Goal: Task Accomplishment & Management: Use online tool/utility

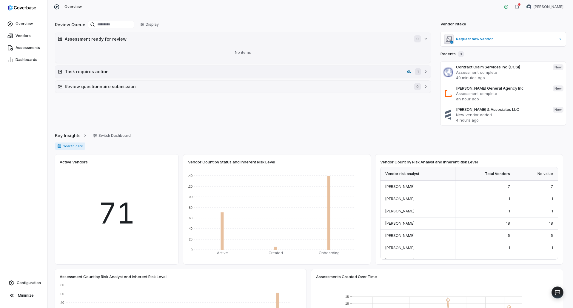
click at [128, 67] on button "Task requires action 1" at bounding box center [242, 72] width 375 height 12
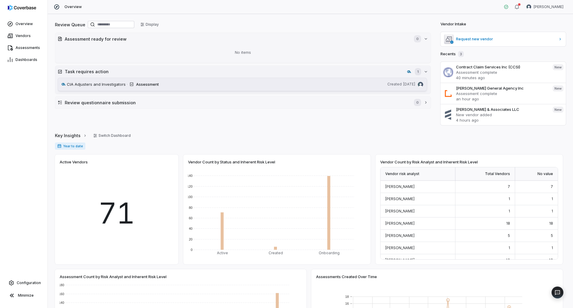
click at [112, 85] on span "CIA Adjusters and Investigators" at bounding box center [96, 84] width 59 height 6
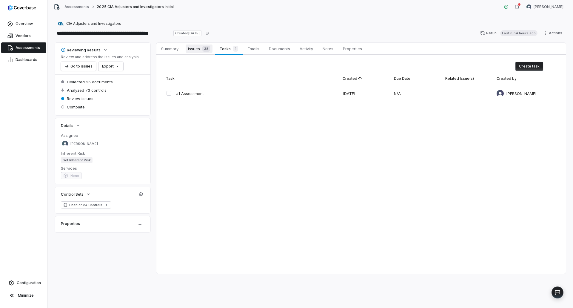
click at [206, 51] on span "38" at bounding box center [206, 49] width 8 height 6
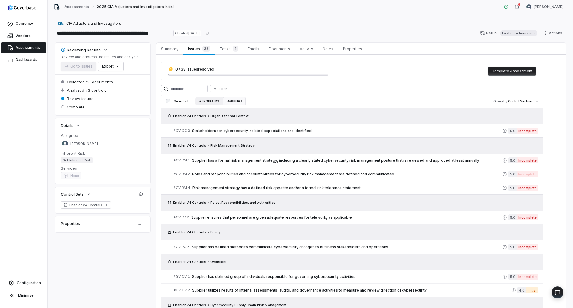
drag, startPoint x: 211, startPoint y: 103, endPoint x: 214, endPoint y: 100, distance: 4.9
click at [211, 103] on button "All 73 results" at bounding box center [208, 101] width 27 height 8
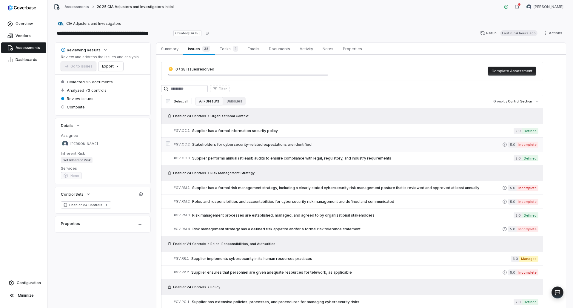
click at [296, 145] on span "Stakeholders for cybersecurity-related expectations are identified" at bounding box center [347, 144] width 310 height 5
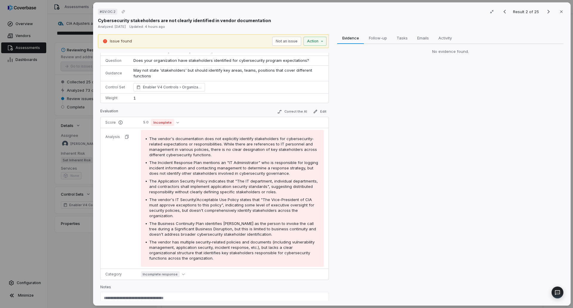
scroll to position [31, 0]
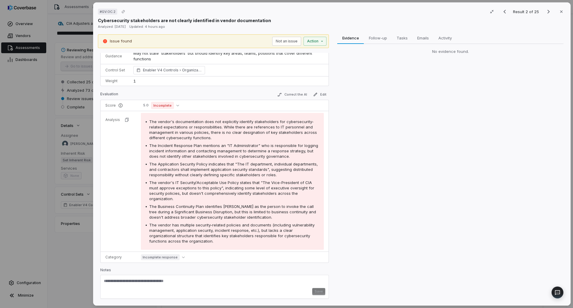
click at [138, 281] on textarea at bounding box center [214, 283] width 221 height 10
paste textarea "**********"
type textarea "**********"
click at [286, 43] on button "Not an issue" at bounding box center [286, 41] width 29 height 9
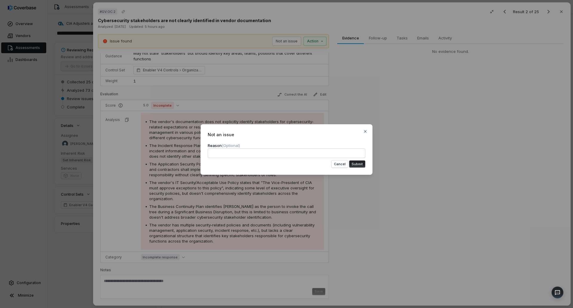
type textarea "**********"
type textarea "*"
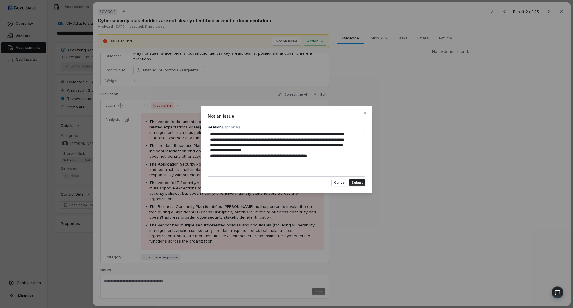
type textarea "**********"
type textarea "*"
click at [362, 186] on button "Submit" at bounding box center [357, 182] width 16 height 7
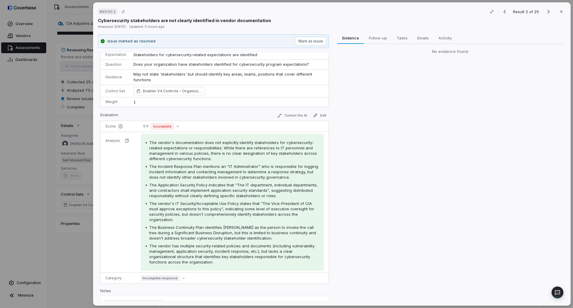
scroll to position [0, 0]
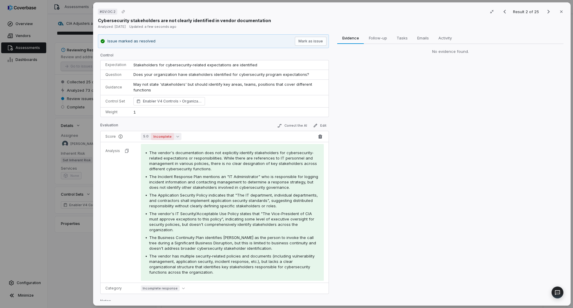
click at [173, 138] on button "5.0 Incomplete" at bounding box center [161, 136] width 41 height 7
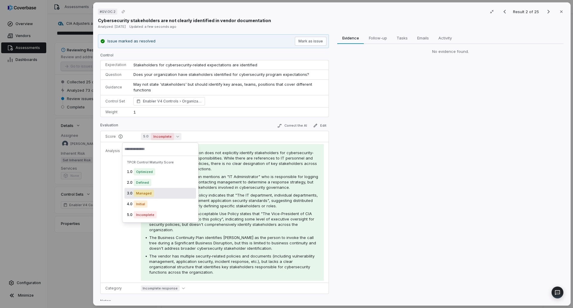
click at [158, 196] on div "3.0 Managed" at bounding box center [160, 193] width 72 height 11
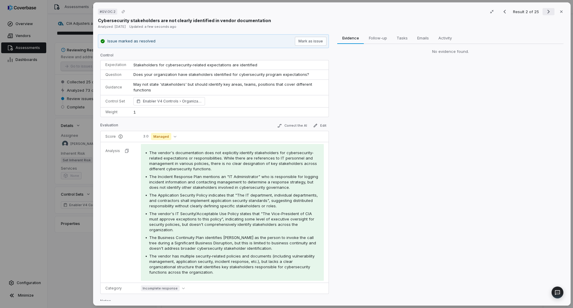
click at [546, 13] on icon "Next result" at bounding box center [548, 11] width 7 height 7
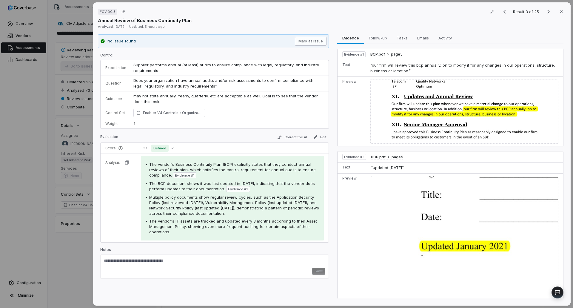
click at [320, 39] on button "Mark as issue" at bounding box center [311, 41] width 32 height 9
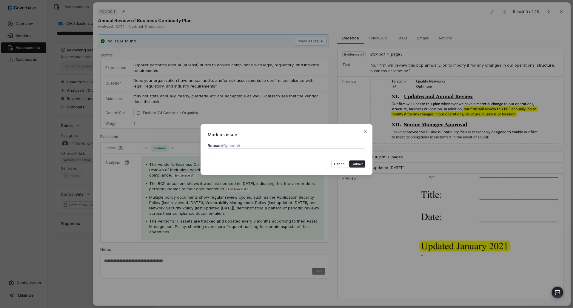
click at [361, 163] on button "Submit" at bounding box center [357, 163] width 16 height 7
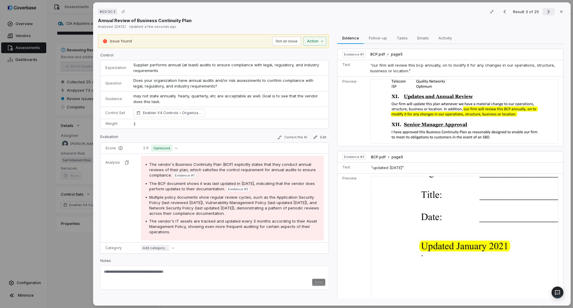
click at [542, 13] on button "Next result" at bounding box center [548, 11] width 12 height 7
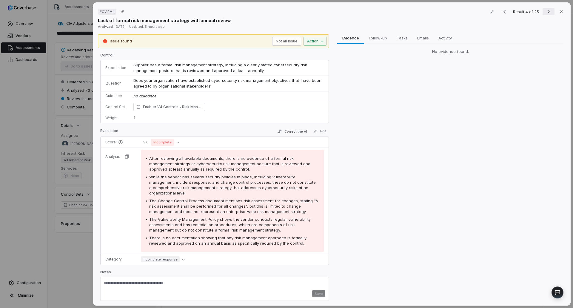
drag, startPoint x: 540, startPoint y: 11, endPoint x: 544, endPoint y: 12, distance: 3.9
click at [542, 11] on button "Next result" at bounding box center [548, 11] width 12 height 7
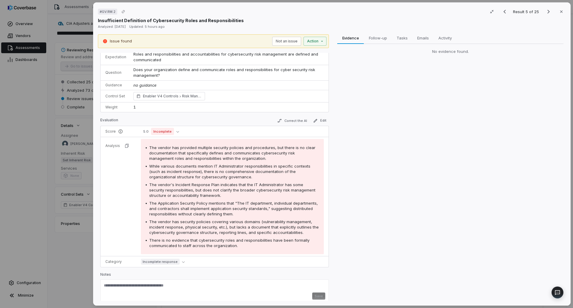
scroll to position [16, 0]
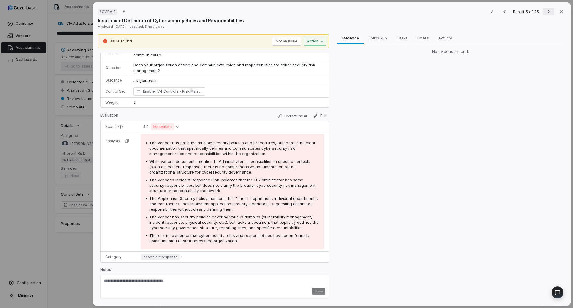
click at [547, 12] on icon "Next result" at bounding box center [548, 12] width 2 height 4
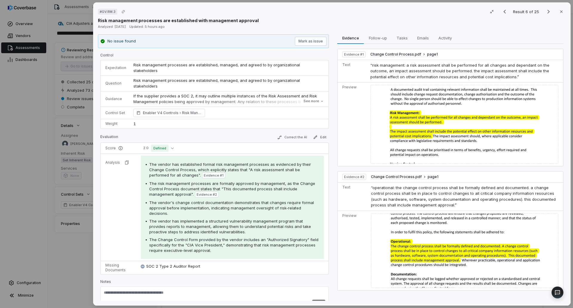
click at [216, 290] on textarea at bounding box center [214, 295] width 221 height 10
click at [173, 290] on textarea at bounding box center [214, 295] width 221 height 10
paste textarea "**********"
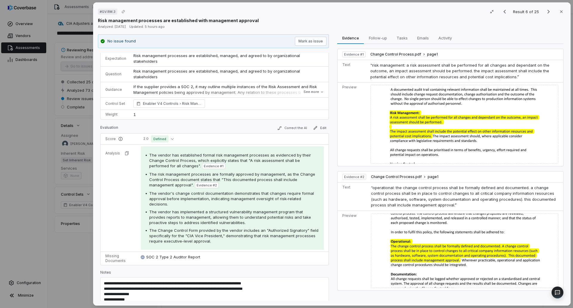
scroll to position [14, 0]
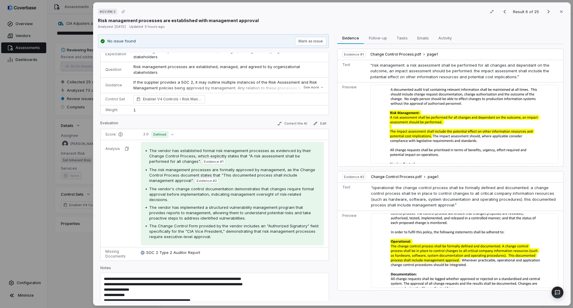
drag, startPoint x: 133, startPoint y: 296, endPoint x: 276, endPoint y: 274, distance: 144.9
click at [276, 276] on textarea "**********" at bounding box center [212, 298] width 217 height 44
click at [103, 279] on div "**********" at bounding box center [214, 295] width 228 height 47
click at [104, 277] on textarea "**********" at bounding box center [212, 292] width 217 height 33
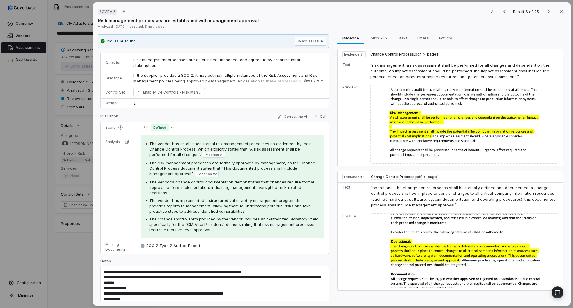
scroll to position [23, 0]
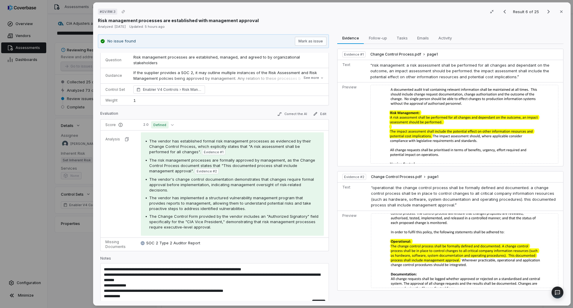
type textarea "**********"
click at [317, 299] on button "Save" at bounding box center [318, 302] width 13 height 7
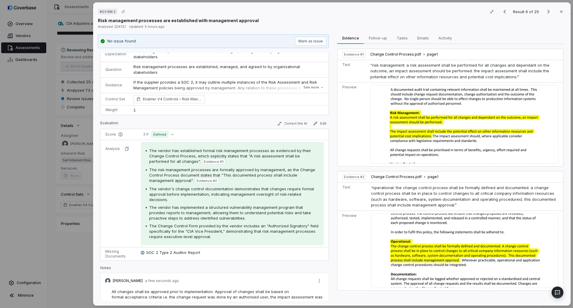
scroll to position [0, 0]
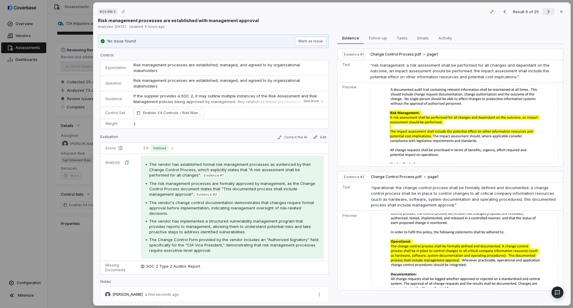
click at [545, 11] on icon "Next result" at bounding box center [548, 11] width 7 height 7
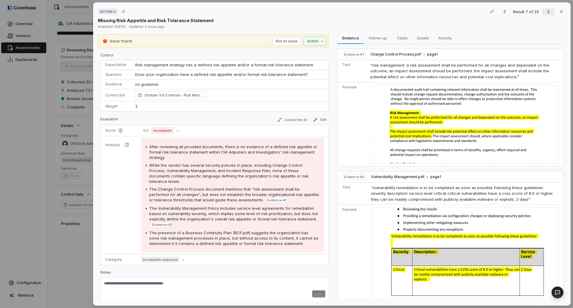
click at [545, 12] on icon "Next result" at bounding box center [548, 11] width 7 height 7
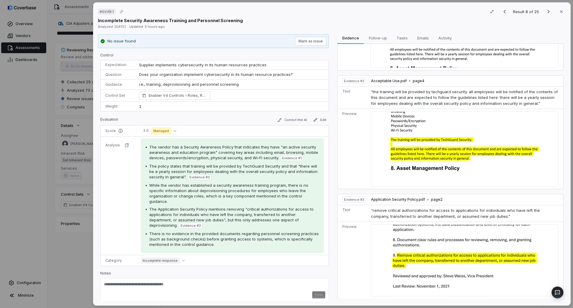
scroll to position [140, 0]
click at [311, 39] on button "Mark as issue" at bounding box center [311, 41] width 32 height 9
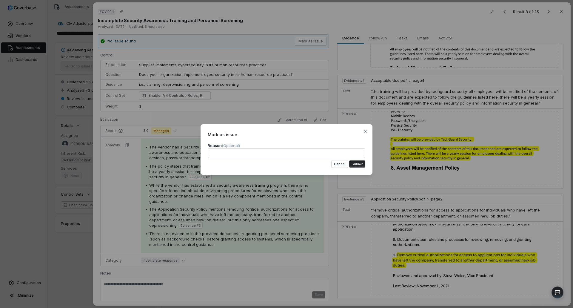
click at [358, 167] on button "Submit" at bounding box center [357, 163] width 16 height 7
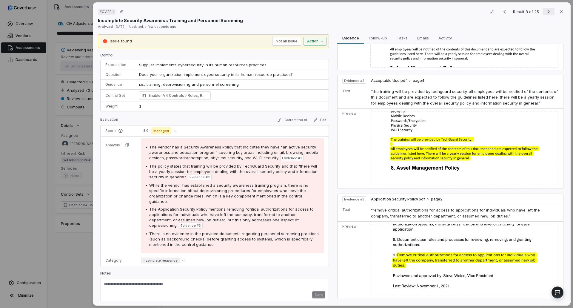
click at [545, 9] on icon "Next result" at bounding box center [548, 11] width 7 height 7
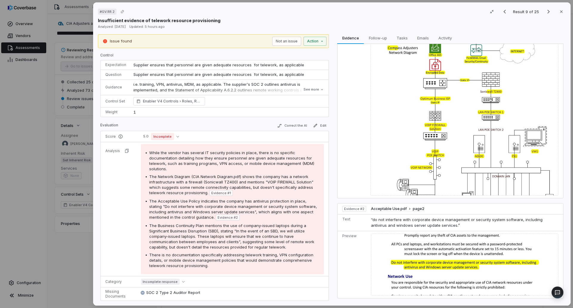
scroll to position [38, 0]
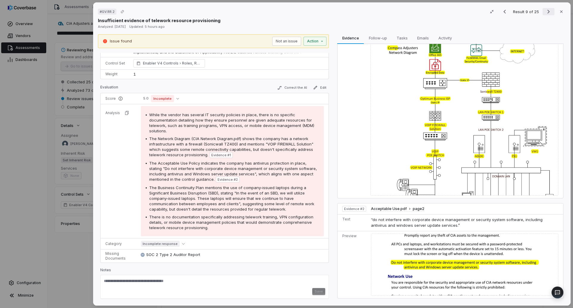
click at [546, 13] on icon "Next result" at bounding box center [548, 11] width 7 height 7
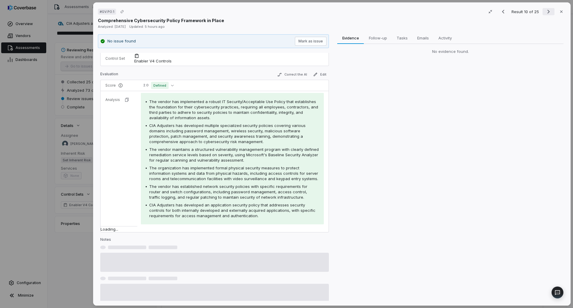
scroll to position [16, 0]
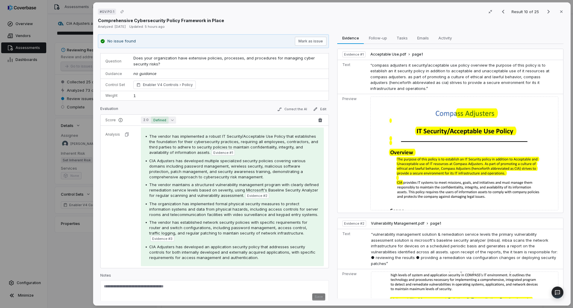
click at [166, 119] on span "Defined" at bounding box center [160, 119] width 18 height 7
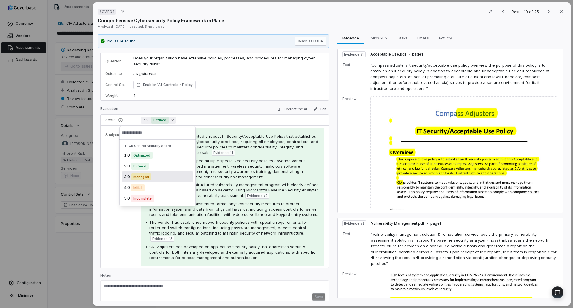
click at [146, 175] on span "Managed" at bounding box center [141, 176] width 20 height 7
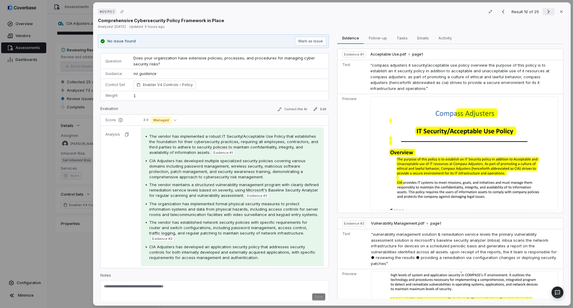
click at [547, 12] on icon "Next result" at bounding box center [548, 11] width 7 height 7
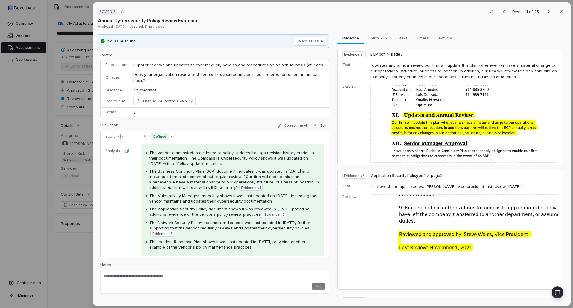
click at [312, 36] on div "No issue found Mark as issue" at bounding box center [213, 41] width 231 height 14
click at [311, 40] on button "Mark as issue" at bounding box center [311, 41] width 32 height 9
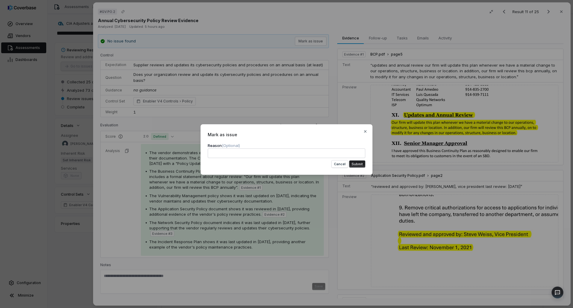
click at [358, 160] on form "Reason (Optional) Cancel Submit" at bounding box center [286, 154] width 157 height 25
click at [358, 163] on button "Submit" at bounding box center [357, 163] width 16 height 7
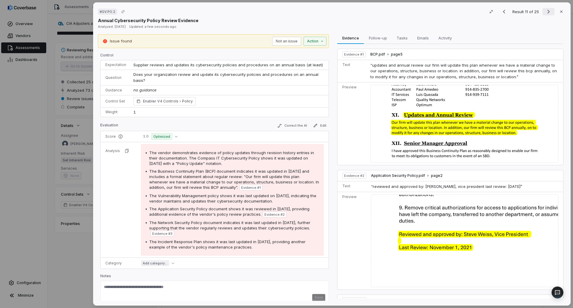
click at [547, 10] on icon "Next result" at bounding box center [548, 12] width 2 height 4
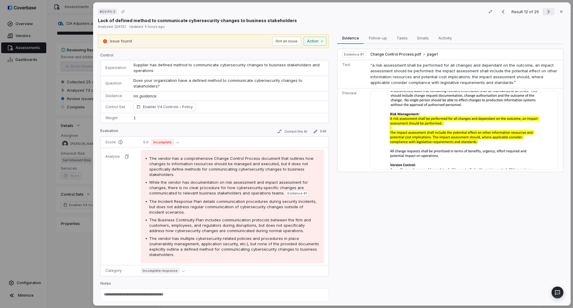
click at [545, 14] on icon "Next result" at bounding box center [548, 11] width 7 height 7
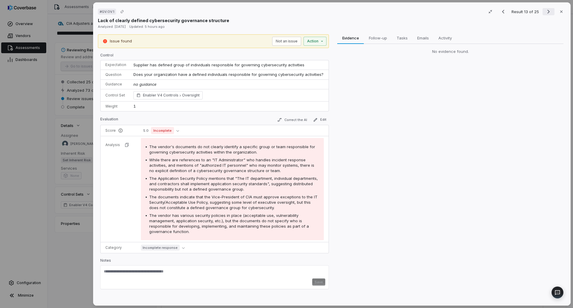
click at [545, 11] on icon "Next result" at bounding box center [548, 11] width 7 height 7
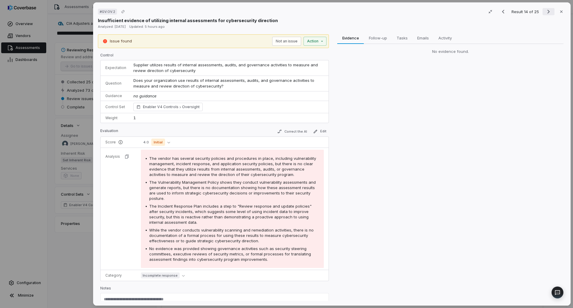
click at [545, 11] on icon "Next result" at bounding box center [548, 11] width 7 height 7
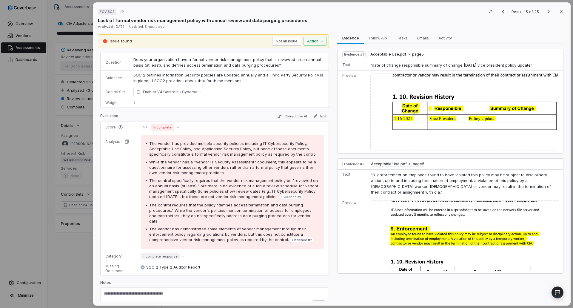
scroll to position [28, 0]
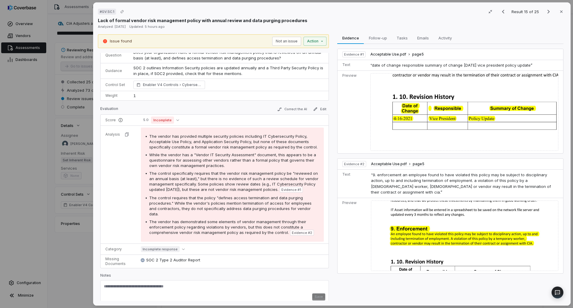
click at [144, 284] on textarea at bounding box center [214, 288] width 221 height 10
paste textarea "**********"
type textarea "**********"
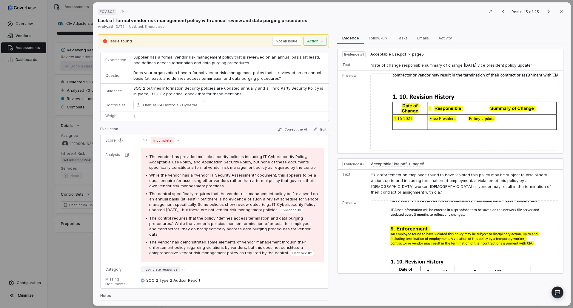
scroll to position [0, 0]
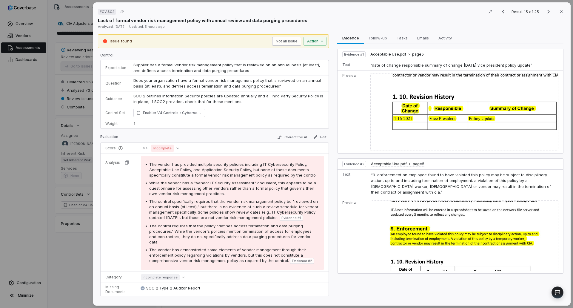
click at [280, 41] on button "Not an issue" at bounding box center [286, 41] width 29 height 9
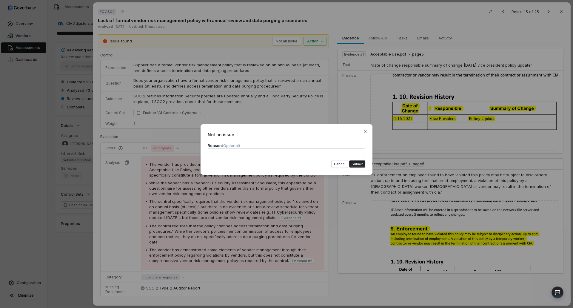
type textarea "*"
type textarea "**********"
type textarea "*"
type textarea "**********"
type textarea "*"
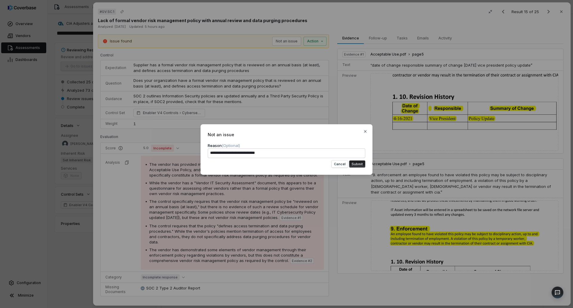
type textarea "**********"
type textarea "*"
type textarea "**********"
type textarea "*"
type textarea "**********"
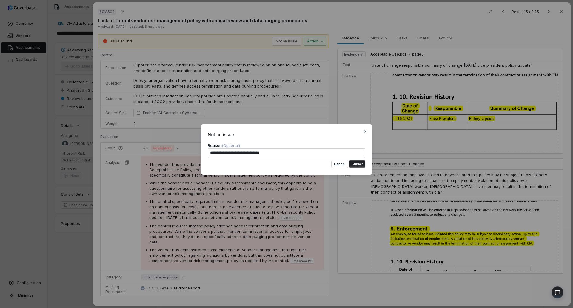
click at [361, 163] on button "Submit" at bounding box center [357, 163] width 16 height 7
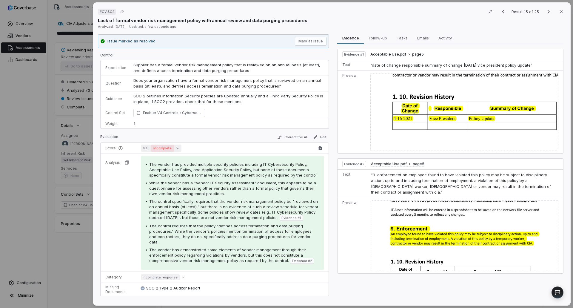
click at [173, 147] on button "5.0 Incomplete" at bounding box center [161, 147] width 41 height 7
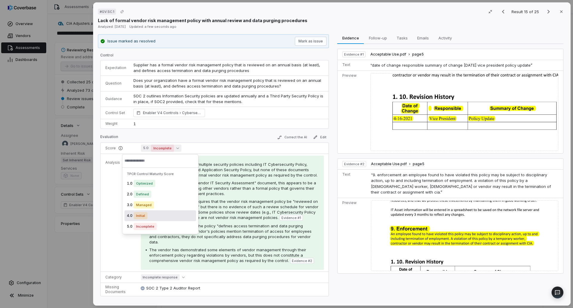
click at [144, 216] on span "Initial" at bounding box center [141, 215] width 14 height 7
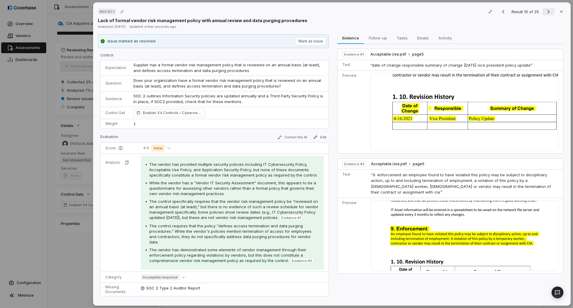
click at [545, 11] on icon "Next result" at bounding box center [548, 11] width 7 height 7
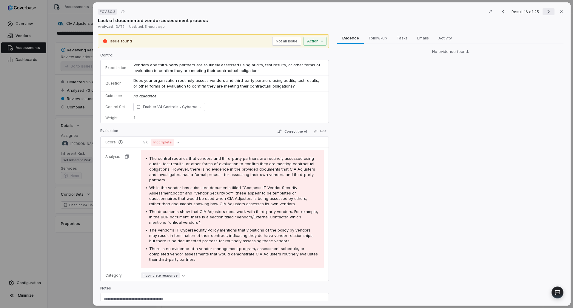
click at [546, 12] on icon "Next result" at bounding box center [548, 11] width 7 height 7
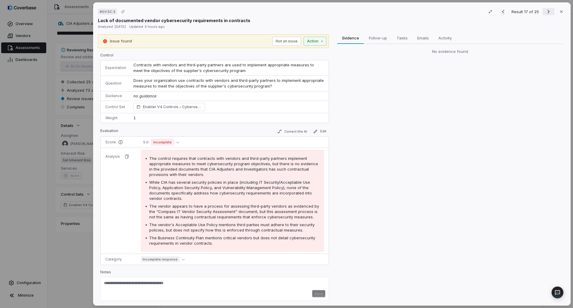
click at [546, 12] on icon "Next result" at bounding box center [548, 11] width 7 height 7
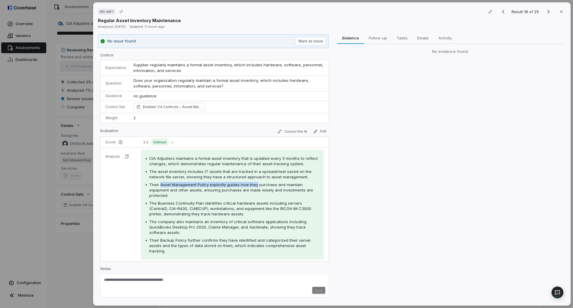
drag, startPoint x: 159, startPoint y: 184, endPoint x: 255, endPoint y: 181, distance: 96.4
click at [255, 181] on div "CIA Adjusters maintains a formal asset inventory that is updated every 3 months…" at bounding box center [232, 204] width 173 height 98
drag, startPoint x: 262, startPoint y: 190, endPoint x: 262, endPoint y: 194, distance: 3.6
click at [262, 194] on div "Their Asset Management Policy explicitly guides how they purchase and maintain …" at bounding box center [234, 190] width 170 height 16
click at [183, 210] on span "The Business Continuity Plan identifies critical hardware assets including serv…" at bounding box center [230, 208] width 162 height 16
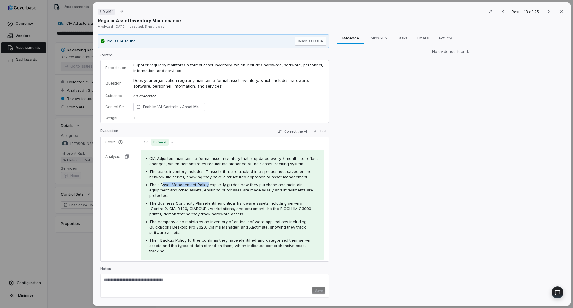
drag, startPoint x: 162, startPoint y: 185, endPoint x: 206, endPoint y: 184, distance: 43.9
click at [206, 184] on span "Their Asset Management Policy explicitly guides how they purchase and maintain …" at bounding box center [231, 190] width 164 height 16
click at [143, 277] on textarea at bounding box center [214, 282] width 221 height 10
paste textarea "**********"
type textarea "**********"
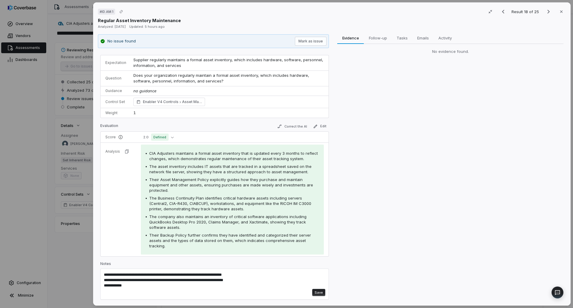
scroll to position [6, 0]
click at [318, 289] on button "Save" at bounding box center [318, 290] width 13 height 7
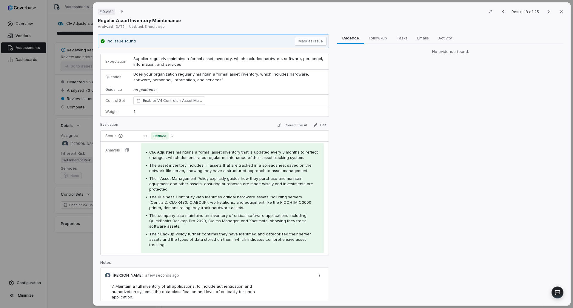
scroll to position [0, 0]
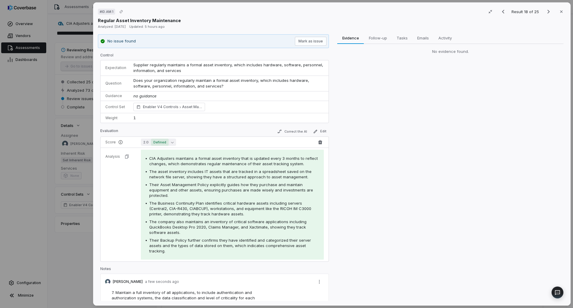
click at [167, 143] on span "Defined" at bounding box center [160, 141] width 18 height 7
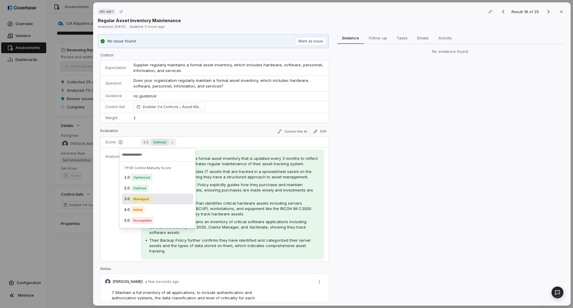
click at [146, 200] on span "Managed" at bounding box center [141, 198] width 20 height 7
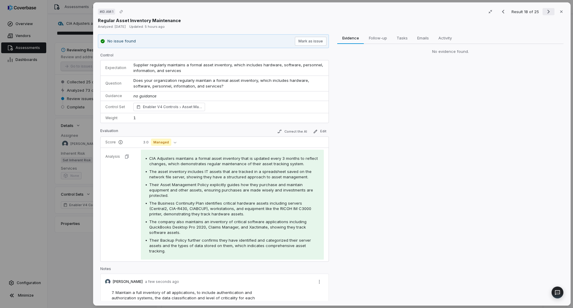
click at [547, 13] on icon "Next result" at bounding box center [548, 11] width 7 height 7
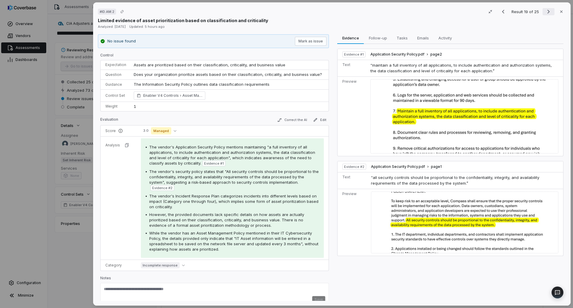
click at [545, 14] on icon "Next result" at bounding box center [548, 11] width 7 height 7
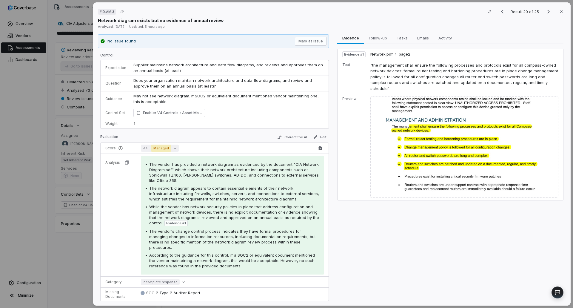
click at [163, 147] on span "Managed" at bounding box center [161, 147] width 20 height 7
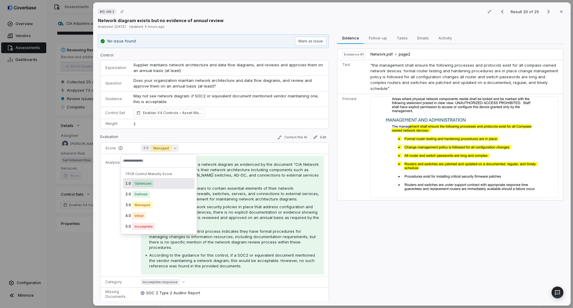
click at [362, 189] on td "Preview" at bounding box center [352, 147] width 30 height 106
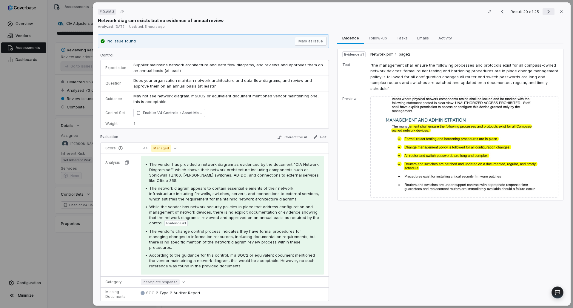
click at [547, 15] on icon "Next result" at bounding box center [548, 11] width 7 height 7
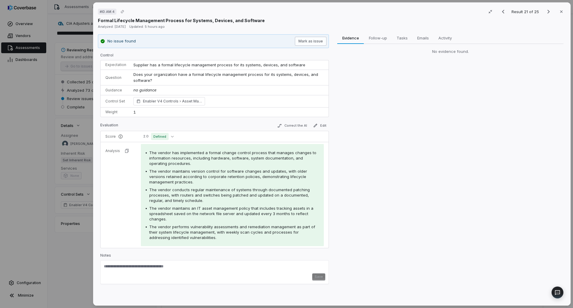
click at [307, 41] on button "Mark as issue" at bounding box center [311, 41] width 32 height 9
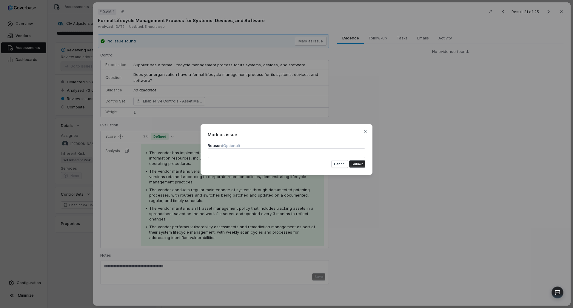
click at [355, 162] on button "Submit" at bounding box center [357, 163] width 16 height 7
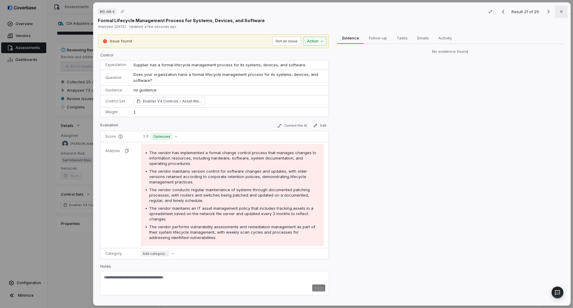
click at [556, 6] on button "Close" at bounding box center [561, 11] width 13 height 13
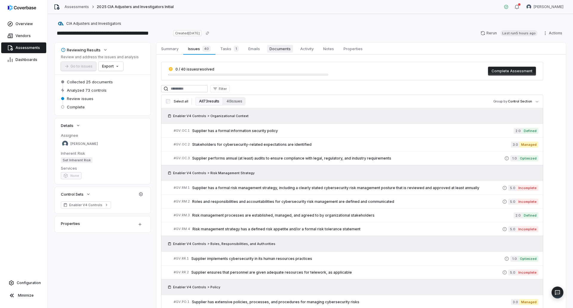
click at [274, 49] on span "Documents" at bounding box center [280, 49] width 26 height 8
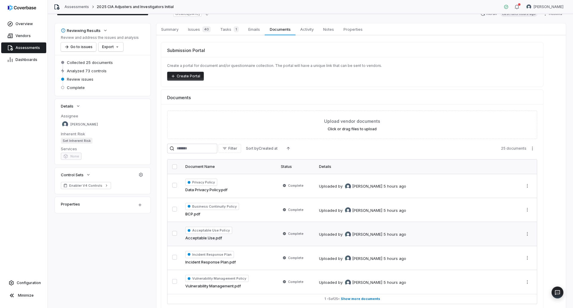
scroll to position [48, 0]
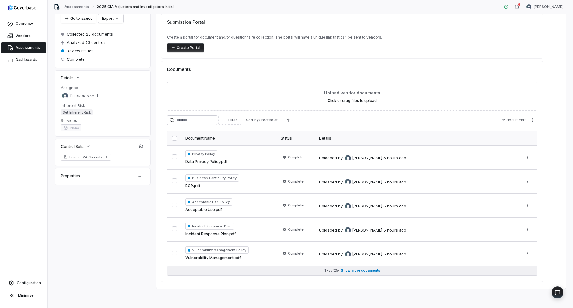
click at [358, 273] on button "1 - 5 of 25 • Show more documents" at bounding box center [351, 270] width 369 height 10
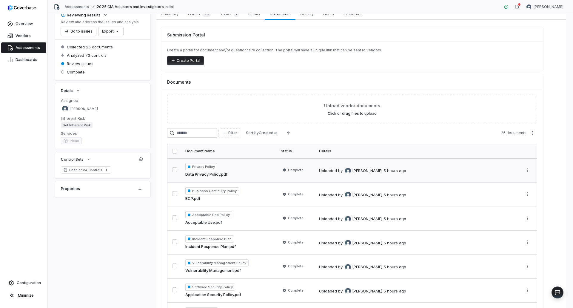
scroll to position [0, 0]
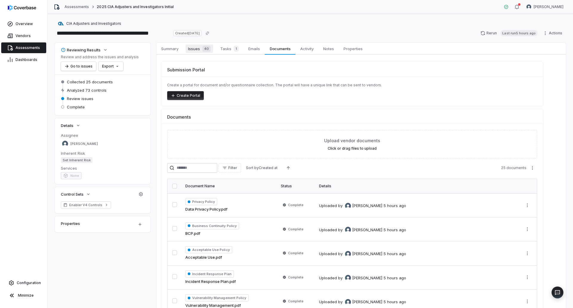
click at [201, 48] on div "40" at bounding box center [205, 49] width 11 height 6
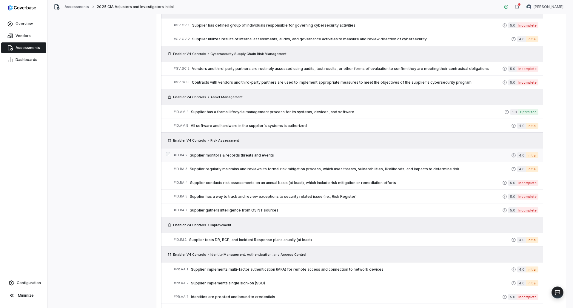
scroll to position [268, 0]
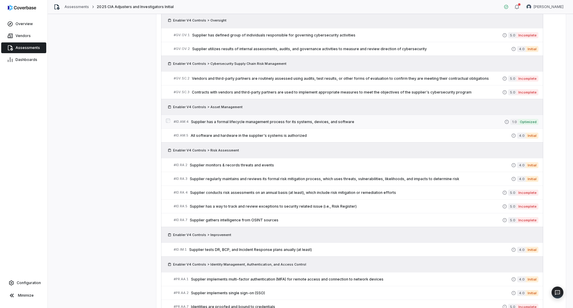
click at [315, 125] on link "# ID.AM.4 Supplier has a formal lifecycle management process for its systems, d…" at bounding box center [356, 121] width 365 height 13
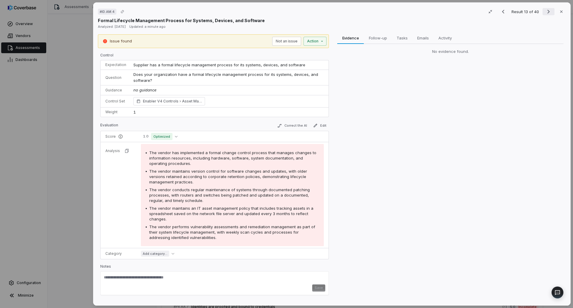
click at [545, 12] on icon "Next result" at bounding box center [548, 11] width 7 height 7
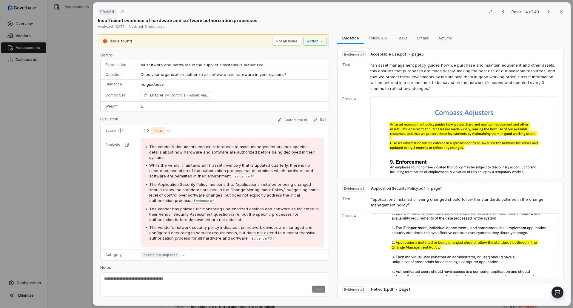
click at [78, 201] on div "# ID.AM.5 Result 14 of 40 Close Insufficient evidence of hardware and software …" at bounding box center [286, 154] width 573 height 308
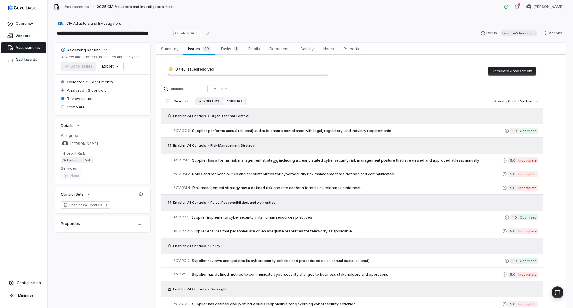
click at [206, 99] on button "All 73 results" at bounding box center [208, 101] width 27 height 8
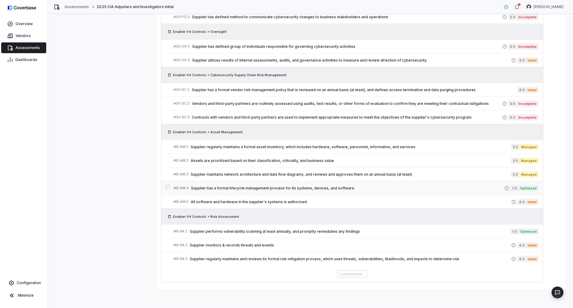
scroll to position [313, 0]
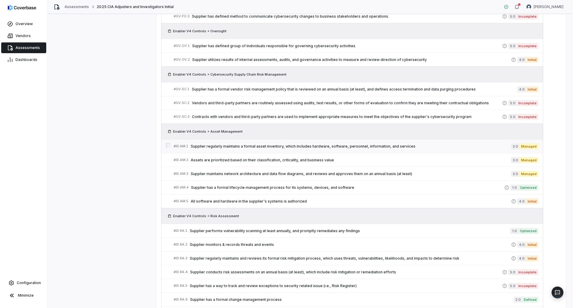
click at [364, 147] on span "Supplier regularly maintains a formal asset inventory, which includes hardware,…" at bounding box center [351, 146] width 320 height 5
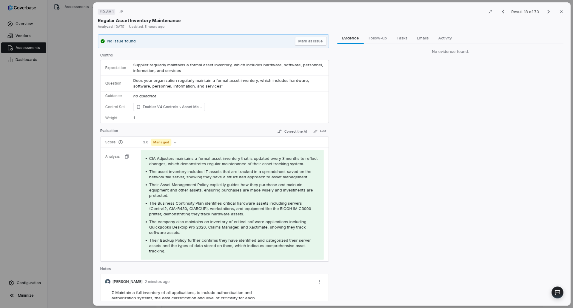
click at [544, 8] on div "Result 18 of 73 Close" at bounding box center [531, 11] width 69 height 9
click at [545, 12] on icon "Next result" at bounding box center [548, 11] width 7 height 7
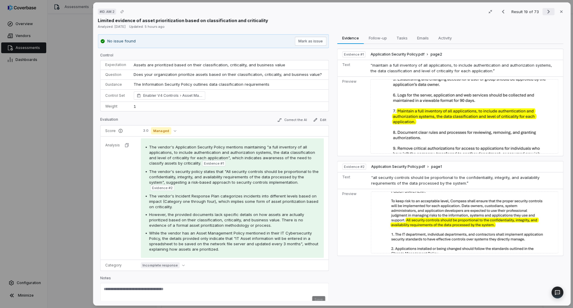
click at [545, 13] on icon "Next result" at bounding box center [548, 11] width 7 height 7
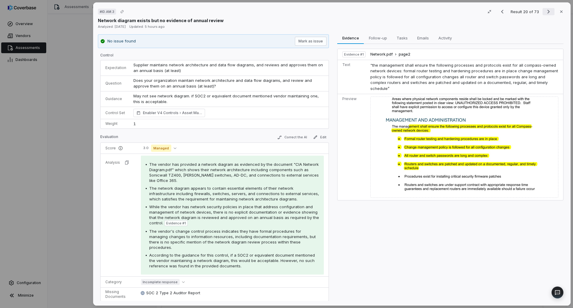
click at [545, 13] on icon "Next result" at bounding box center [548, 11] width 7 height 7
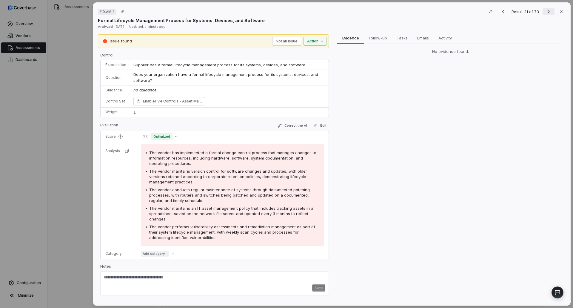
click at [545, 13] on icon "Next result" at bounding box center [548, 11] width 7 height 7
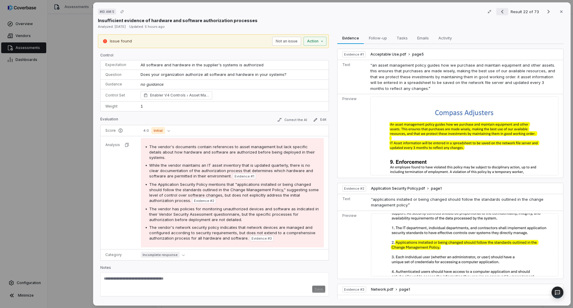
click at [504, 13] on button "Previous result" at bounding box center [502, 11] width 12 height 7
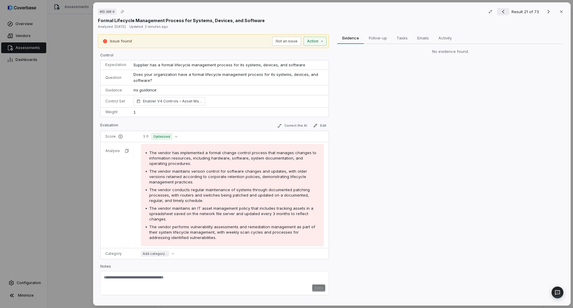
click at [504, 13] on icon "Previous result" at bounding box center [502, 11] width 7 height 7
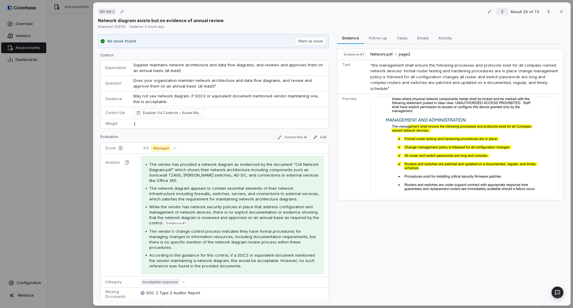
click at [504, 13] on button "Previous result" at bounding box center [502, 11] width 12 height 7
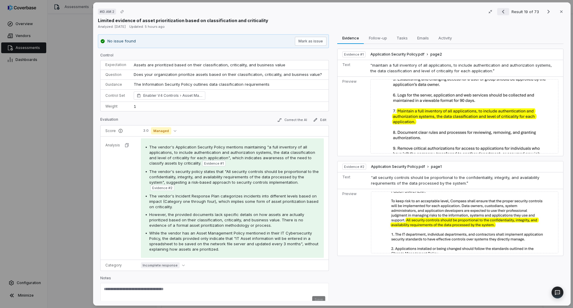
click at [504, 13] on icon "Previous result" at bounding box center [502, 11] width 7 height 7
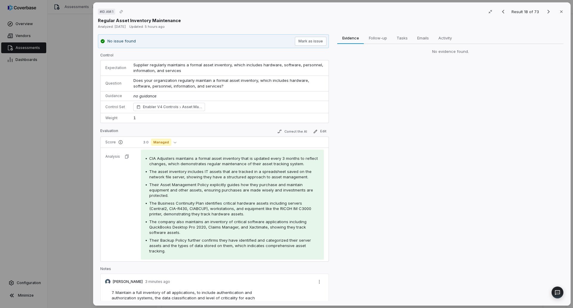
scroll to position [38, 0]
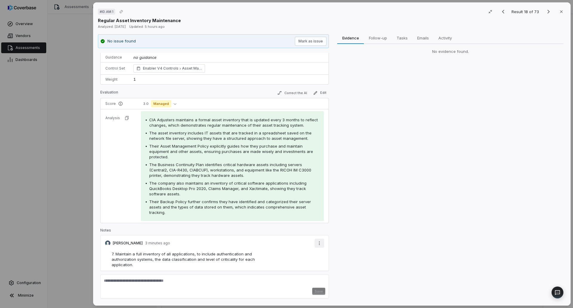
click at [314, 240] on div "# ID.AM.1 Result 18 of 73 Close Regular Asset Inventory Maintenance Analyzed: 1…" at bounding box center [286, 154] width 573 height 308
click at [295, 271] on div "Edit" at bounding box center [298, 270] width 38 height 10
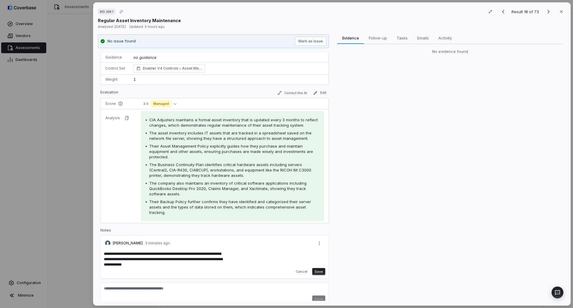
click at [132, 266] on textarea "**********" at bounding box center [212, 259] width 217 height 17
paste textarea "**********"
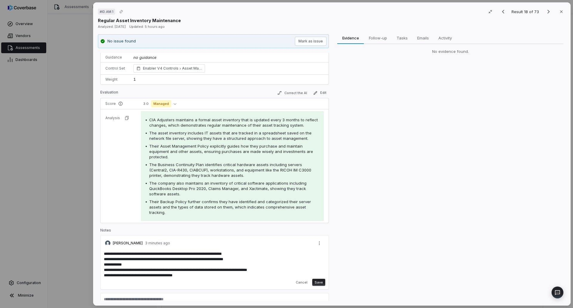
type textarea "**********"
click at [312, 280] on button "Save" at bounding box center [318, 281] width 13 height 7
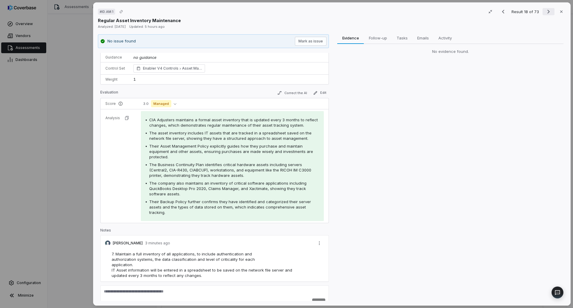
click at [546, 10] on icon "Next result" at bounding box center [548, 11] width 7 height 7
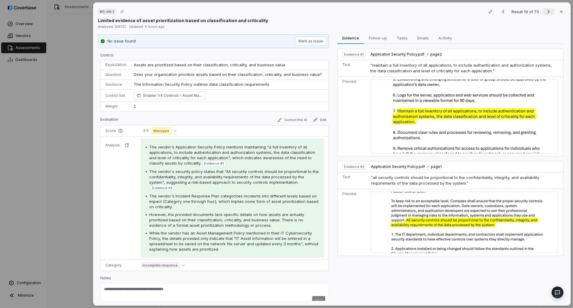
click at [546, 10] on icon "Next result" at bounding box center [548, 11] width 7 height 7
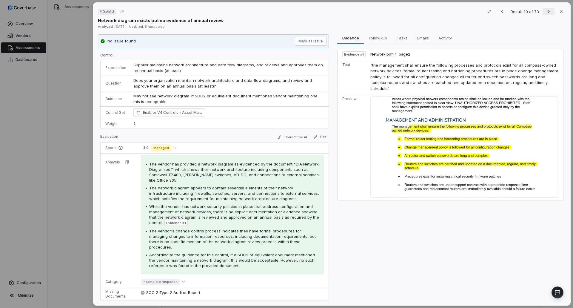
click at [546, 10] on icon "Next result" at bounding box center [548, 11] width 7 height 7
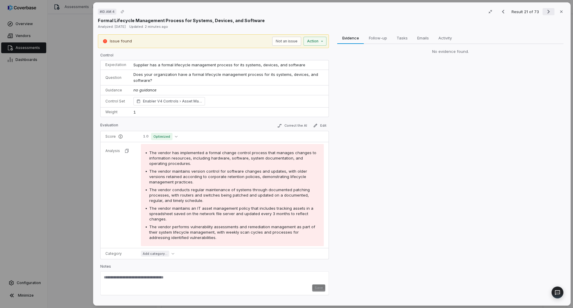
click at [546, 10] on icon "Next result" at bounding box center [548, 11] width 7 height 7
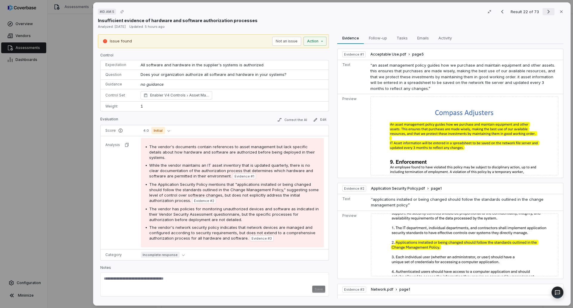
click at [545, 12] on icon "Next result" at bounding box center [548, 11] width 7 height 7
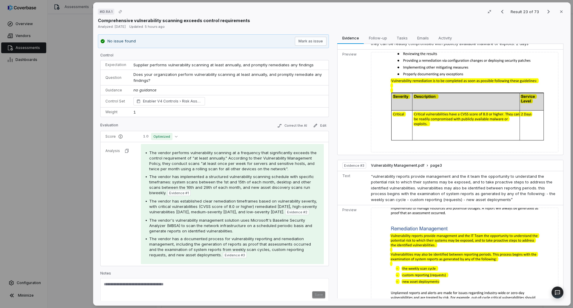
scroll to position [176, 0]
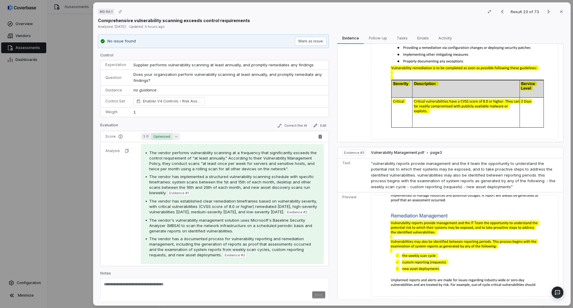
click at [172, 136] on button "1.0 Optimized" at bounding box center [160, 136] width 39 height 7
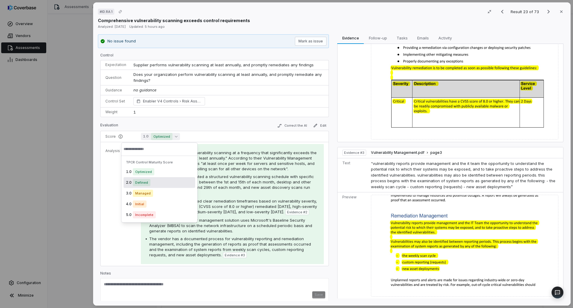
click at [141, 184] on span "Defined" at bounding box center [142, 182] width 18 height 7
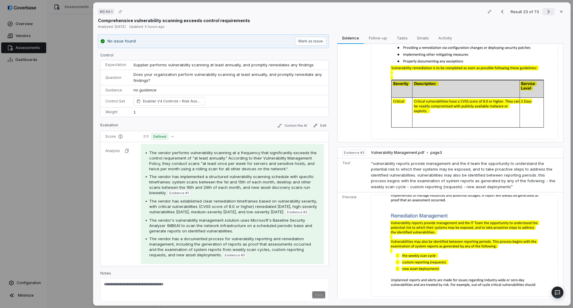
click at [545, 11] on icon "Next result" at bounding box center [548, 11] width 7 height 7
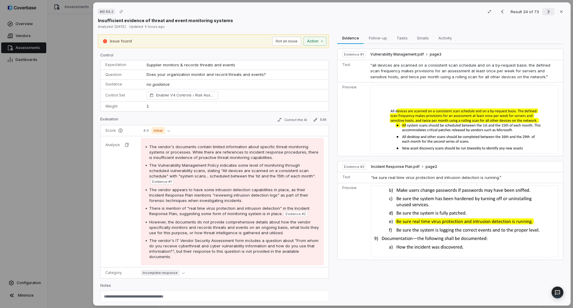
click at [546, 10] on icon "Next result" at bounding box center [548, 11] width 7 height 7
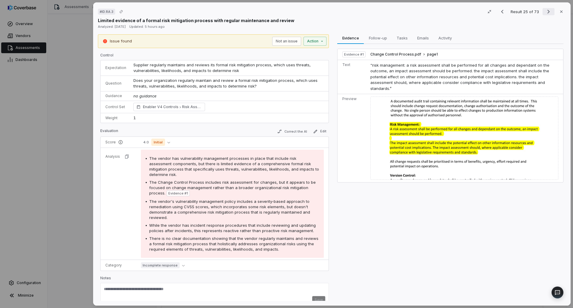
click at [545, 11] on icon "Next result" at bounding box center [548, 11] width 7 height 7
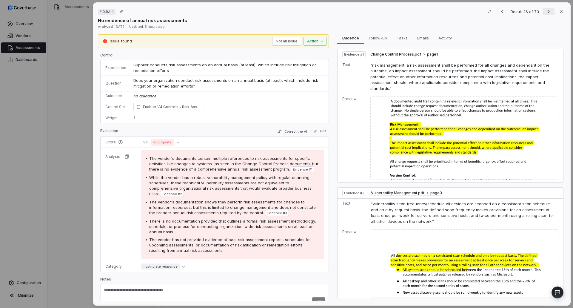
click at [545, 11] on icon "Next result" at bounding box center [548, 11] width 7 height 7
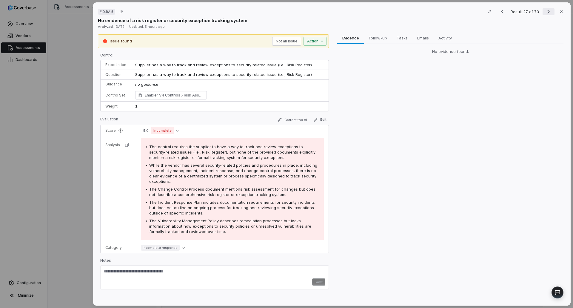
click at [545, 11] on icon "Next result" at bounding box center [548, 11] width 7 height 7
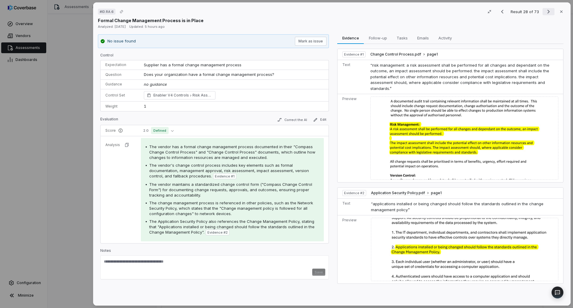
click at [545, 11] on icon "Next result" at bounding box center [548, 11] width 7 height 7
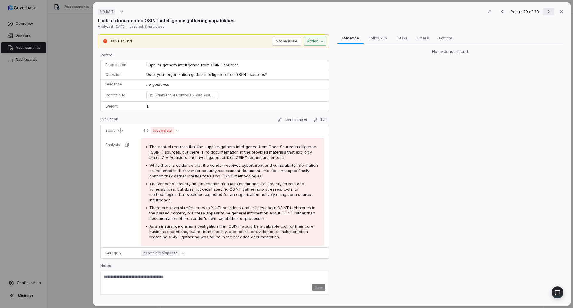
click at [545, 11] on icon "Next result" at bounding box center [548, 11] width 7 height 7
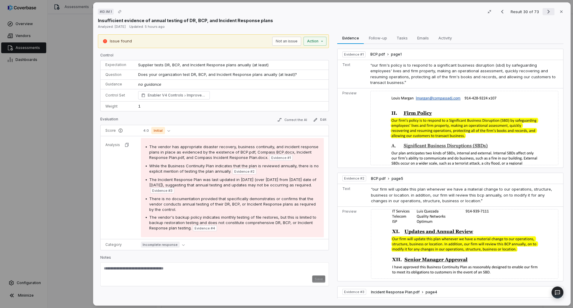
click at [546, 11] on icon "Next result" at bounding box center [548, 11] width 7 height 7
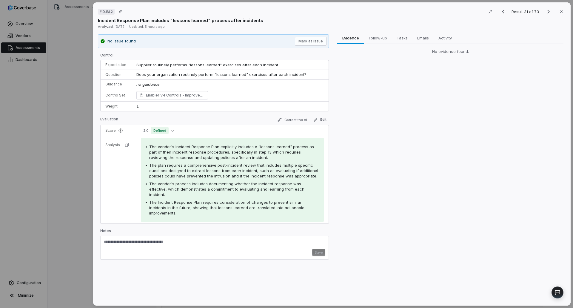
click at [162, 239] on textarea at bounding box center [214, 244] width 221 height 10
paste textarea "**********"
type textarea "**********"
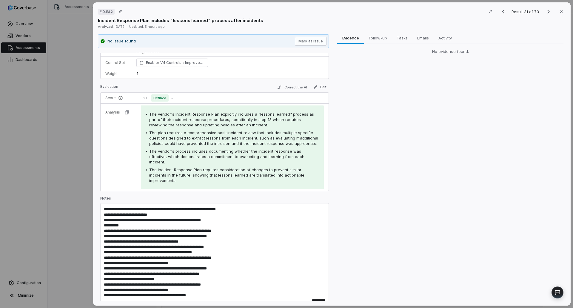
scroll to position [33, 0]
click at [312, 298] on button "Save" at bounding box center [318, 301] width 13 height 7
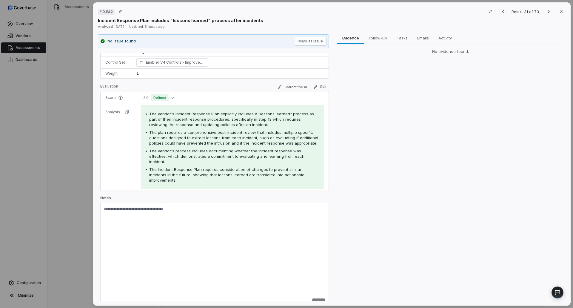
scroll to position [0, 0]
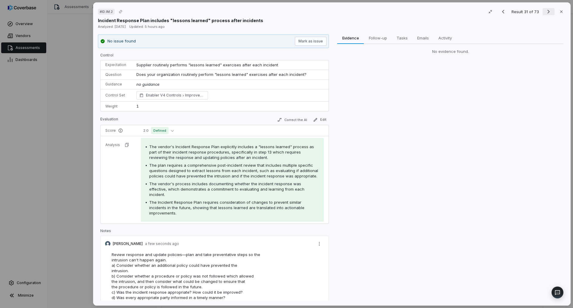
click at [545, 13] on icon "Next result" at bounding box center [548, 11] width 7 height 7
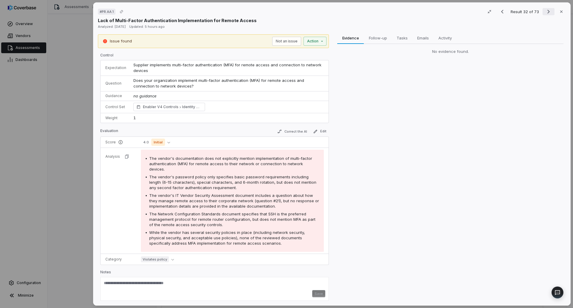
click at [545, 13] on icon "Next result" at bounding box center [548, 11] width 7 height 7
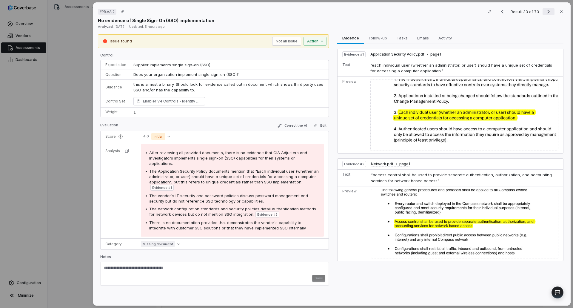
click at [545, 13] on icon "Next result" at bounding box center [548, 11] width 7 height 7
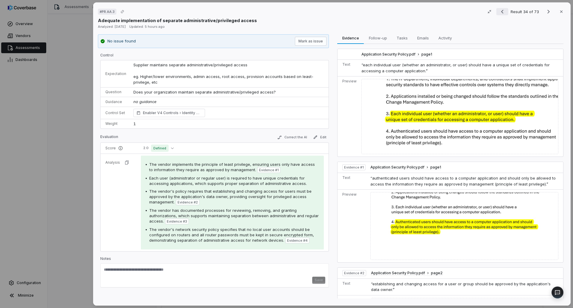
click at [500, 12] on icon "Previous result" at bounding box center [501, 11] width 7 height 7
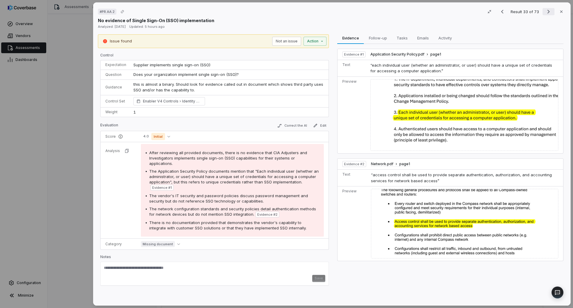
click at [547, 12] on icon "Next result" at bounding box center [548, 11] width 7 height 7
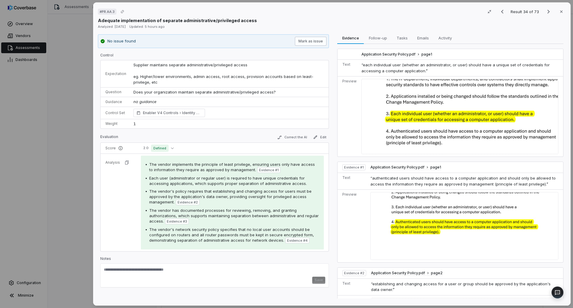
click at [315, 43] on button "Mark as issue" at bounding box center [311, 41] width 32 height 9
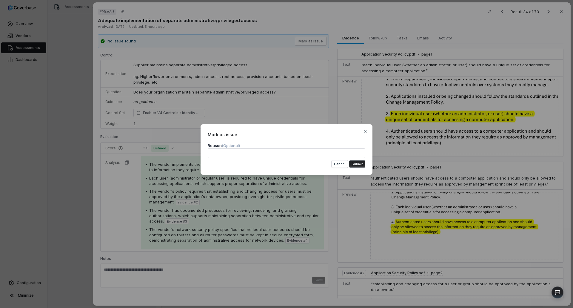
click at [358, 164] on button "Submit" at bounding box center [357, 163] width 16 height 7
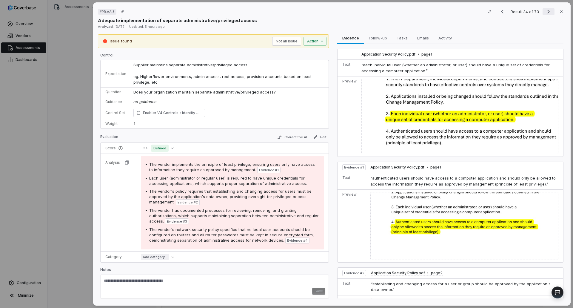
click at [546, 13] on icon "Next result" at bounding box center [548, 11] width 7 height 7
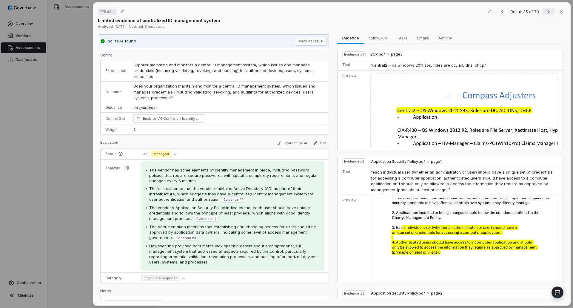
click at [546, 13] on icon "Next result" at bounding box center [548, 11] width 7 height 7
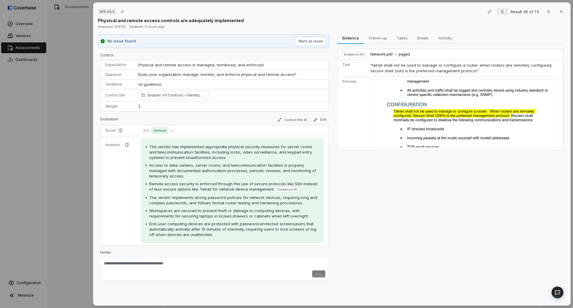
click at [501, 11] on icon "Previous result" at bounding box center [501, 11] width 7 height 7
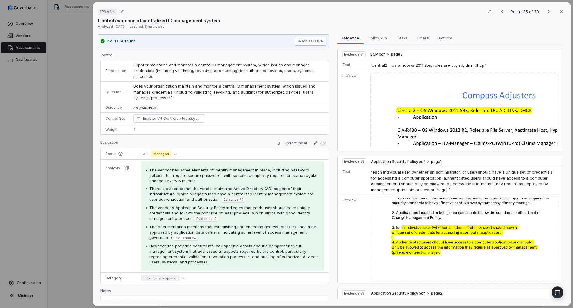
click at [311, 43] on button "Mark as issue" at bounding box center [311, 41] width 32 height 9
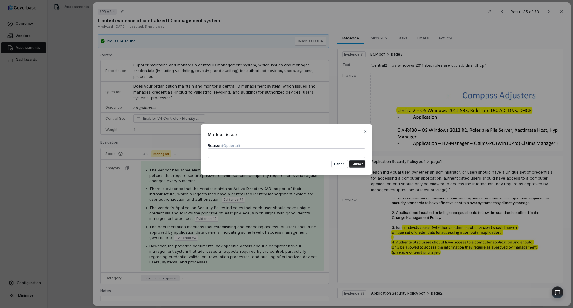
click at [357, 163] on button "Submit" at bounding box center [357, 163] width 16 height 7
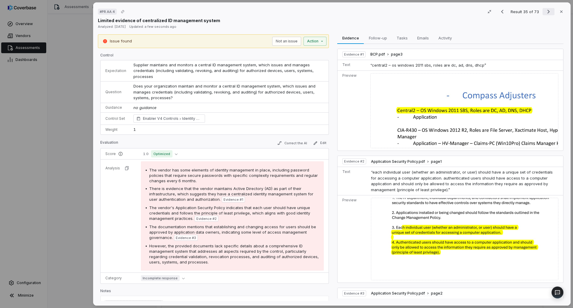
click at [545, 13] on icon "Next result" at bounding box center [548, 11] width 7 height 7
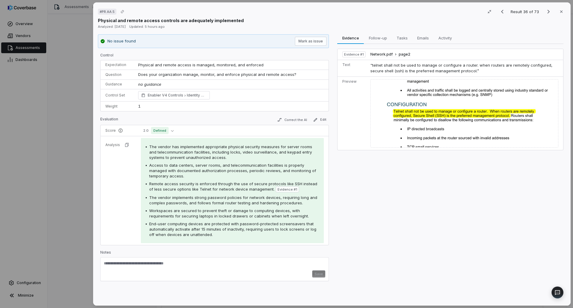
click at [153, 264] on textarea at bounding box center [214, 265] width 221 height 10
paste textarea "**********"
type textarea "**********"
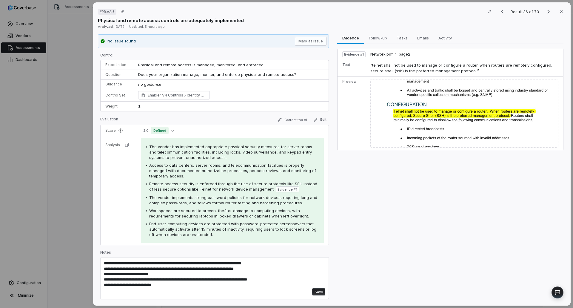
scroll to position [1, 0]
click at [316, 293] on button "Save" at bounding box center [318, 290] width 13 height 7
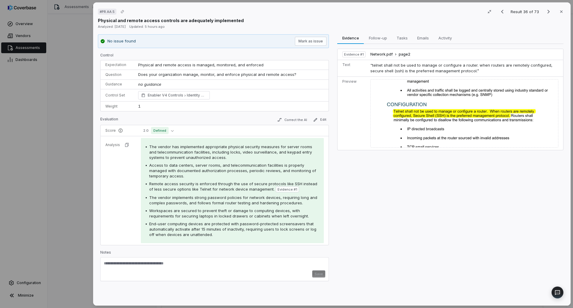
scroll to position [0, 0]
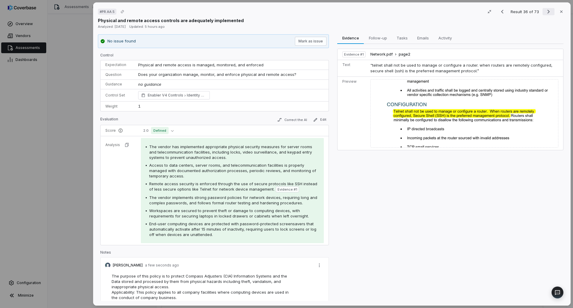
click at [546, 12] on icon "Next result" at bounding box center [548, 11] width 7 height 7
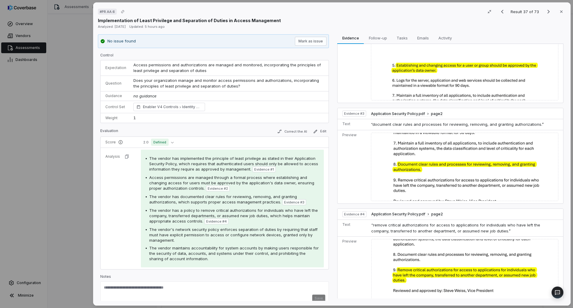
scroll to position [164, 0]
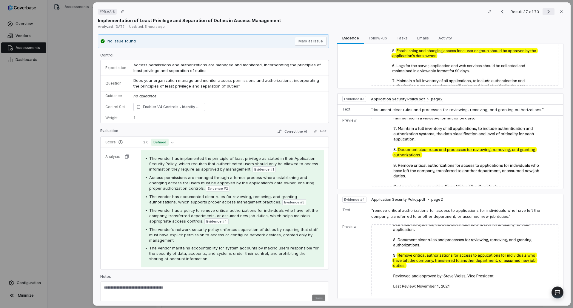
click at [548, 12] on icon "Next result" at bounding box center [548, 11] width 7 height 7
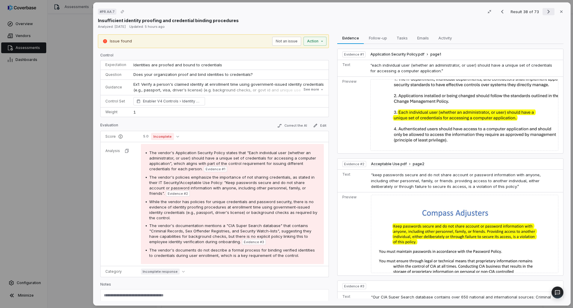
click at [547, 9] on icon "Next result" at bounding box center [548, 11] width 7 height 7
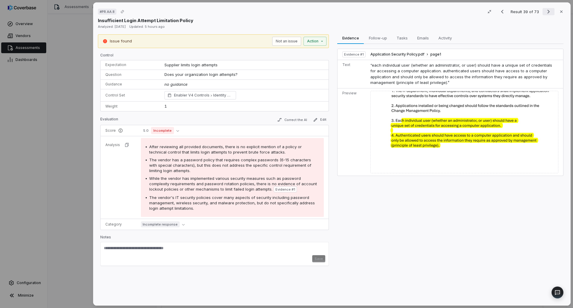
click at [545, 10] on icon "Next result" at bounding box center [548, 11] width 7 height 7
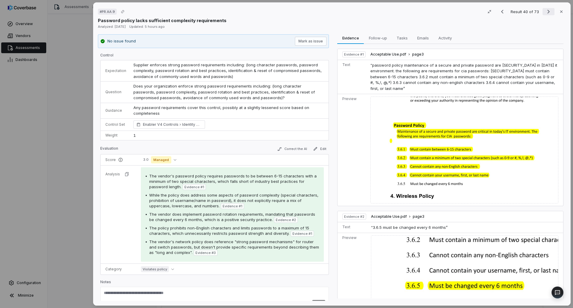
click at [545, 11] on icon "Next result" at bounding box center [548, 11] width 7 height 7
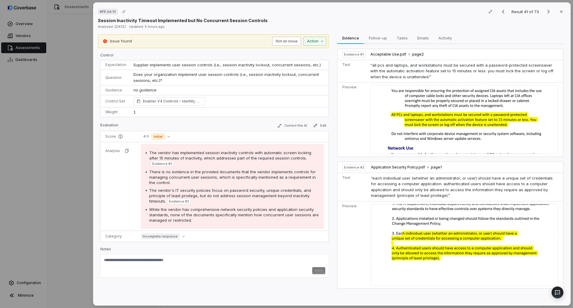
click at [286, 42] on button "Not an issue" at bounding box center [286, 41] width 29 height 9
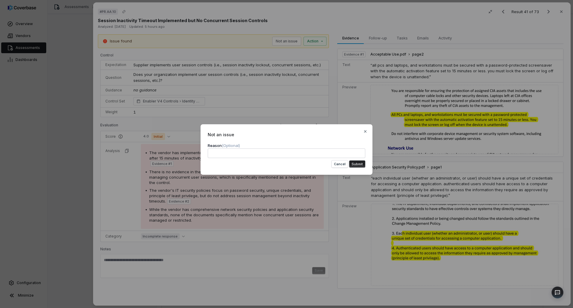
click at [230, 157] on textarea at bounding box center [286, 153] width 157 height 10
type textarea "*"
type textarea "**"
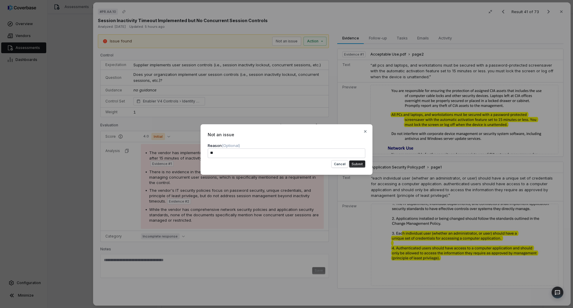
type textarea "*"
type textarea "***"
type textarea "*"
type textarea "****"
type textarea "*"
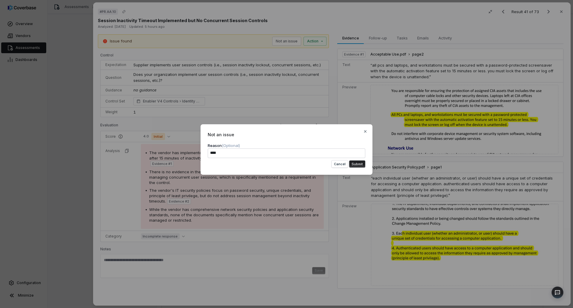
type textarea "*****"
type textarea "*"
type textarea "******"
type textarea "*"
type textarea "*******"
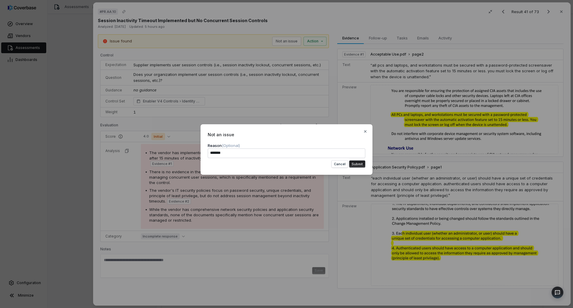
type textarea "*"
type textarea "******"
type textarea "*"
type textarea "*****"
type textarea "*"
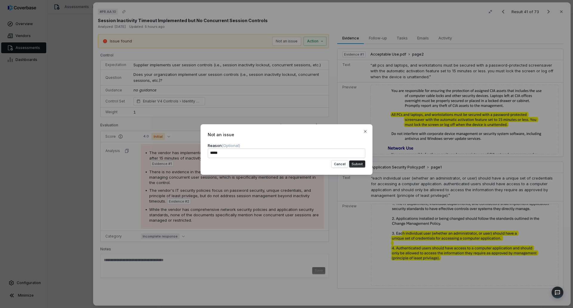
type textarea "****"
type textarea "*"
type textarea "***"
type textarea "*"
type textarea "**"
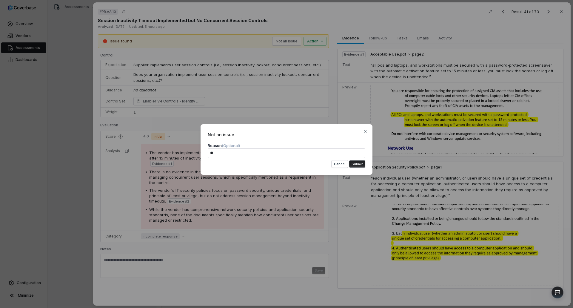
type textarea "*"
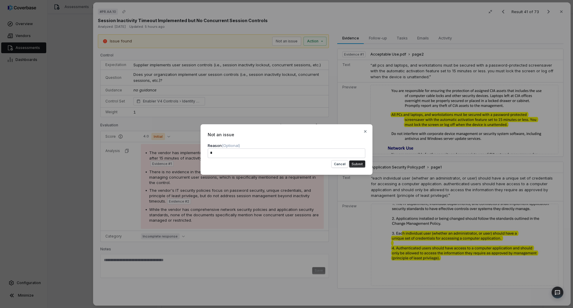
type textarea "**"
type textarea "*"
type textarea "***"
type textarea "*"
type textarea "****"
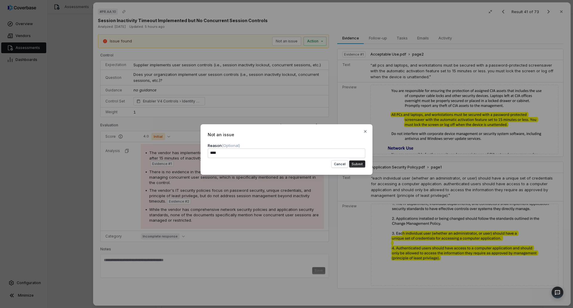
type textarea "*"
type textarea "*****"
type textarea "*"
type textarea "******"
type textarea "*"
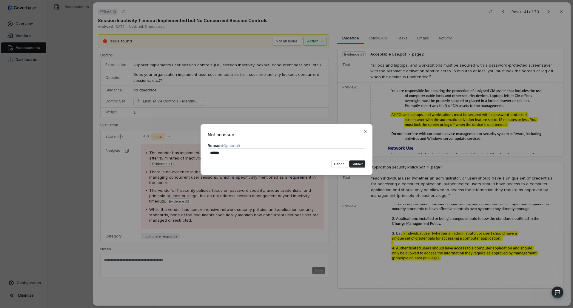
type textarea "*******"
type textarea "*"
type textarea "********"
type textarea "*"
type textarea "*********"
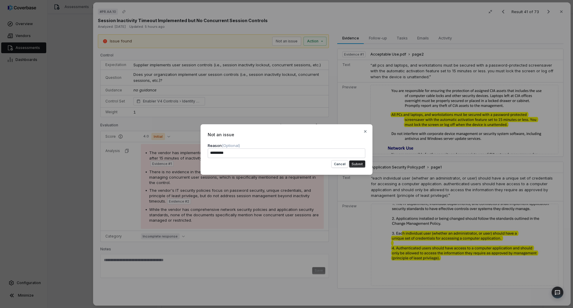
type textarea "*"
type textarea "**********"
type textarea "*"
type textarea "**********"
type textarea "*"
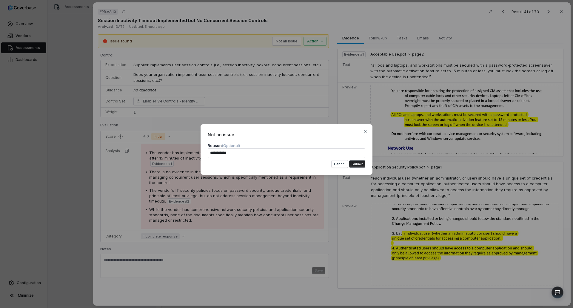
type textarea "**********"
type textarea "*"
type textarea "**********"
type textarea "*"
type textarea "**********"
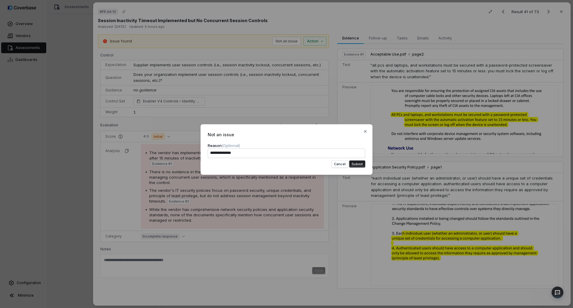
type textarea "*"
type textarea "**********"
type textarea "*"
type textarea "**********"
type textarea "*"
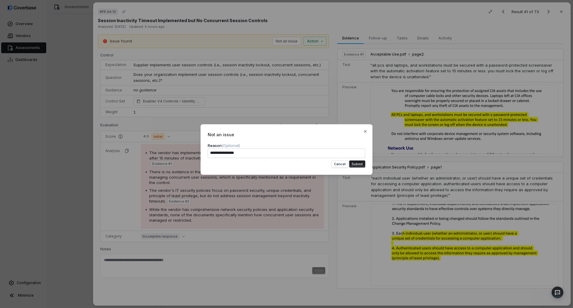
type textarea "**********"
type textarea "*"
type textarea "**********"
type textarea "*"
type textarea "**********"
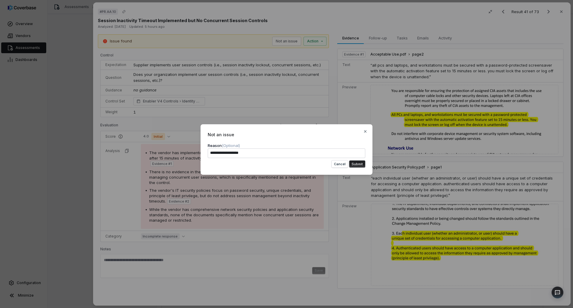
type textarea "*"
type textarea "**********"
type textarea "*"
type textarea "**********"
type textarea "*"
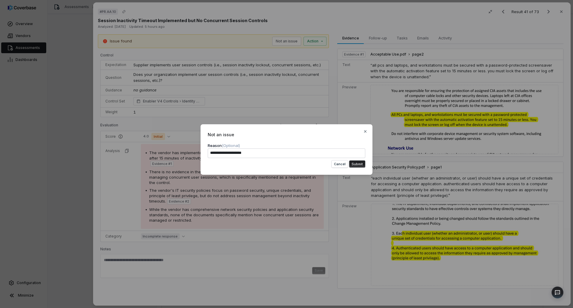
type textarea "**********"
type textarea "*"
type textarea "**********"
type textarea "*"
type textarea "**********"
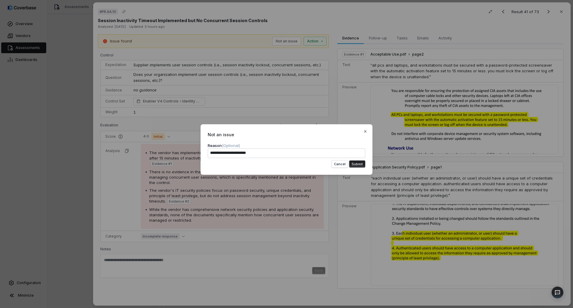
type textarea "*"
type textarea "**********"
type textarea "*"
type textarea "**********"
type textarea "*"
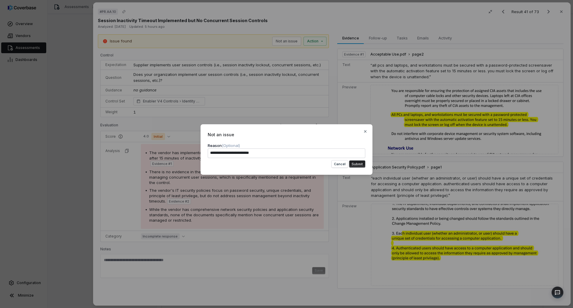
type textarea "**********"
type textarea "*"
type textarea "**********"
type textarea "*"
type textarea "**********"
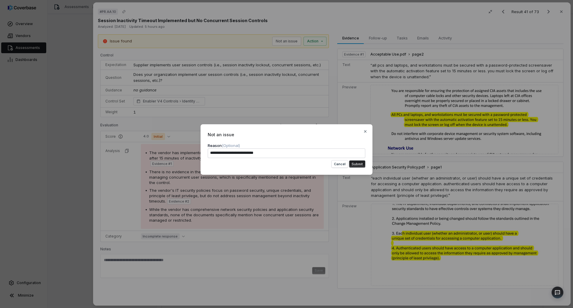
click at [363, 162] on button "Submit" at bounding box center [357, 163] width 16 height 7
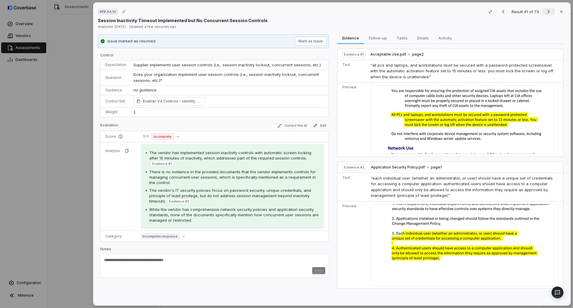
click at [547, 12] on icon "Next result" at bounding box center [548, 12] width 2 height 4
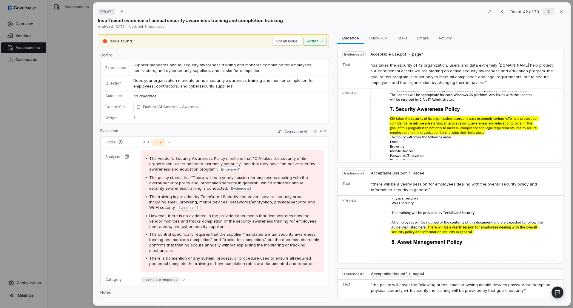
click at [546, 11] on icon "Next result" at bounding box center [548, 11] width 7 height 7
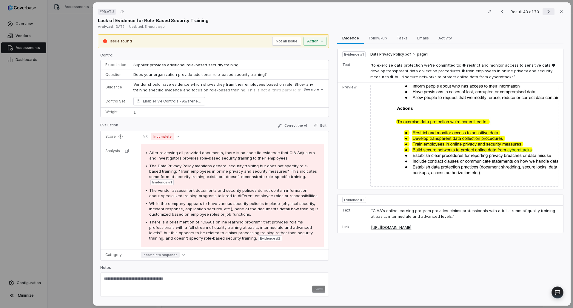
click at [546, 11] on icon "Next result" at bounding box center [548, 11] width 7 height 7
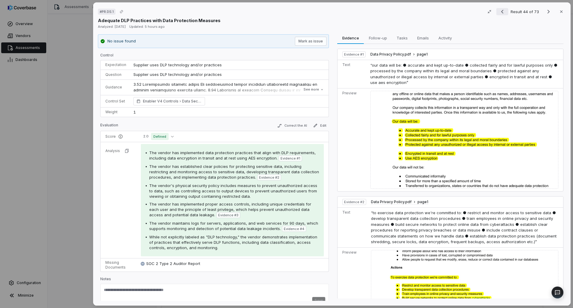
click at [501, 14] on icon "Previous result" at bounding box center [501, 11] width 7 height 7
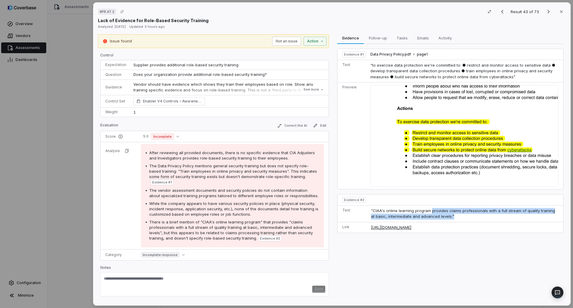
drag, startPoint x: 439, startPoint y: 208, endPoint x: 470, endPoint y: 216, distance: 32.0
click at [472, 216] on td "“CIAA's online learning program provides claims professionals with a full strea…" at bounding box center [465, 213] width 194 height 17
click at [401, 218] on span "“CIAA's online learning program provides claims professionals with a full strea…" at bounding box center [463, 213] width 184 height 11
click at [547, 10] on icon "Next result" at bounding box center [548, 12] width 2 height 4
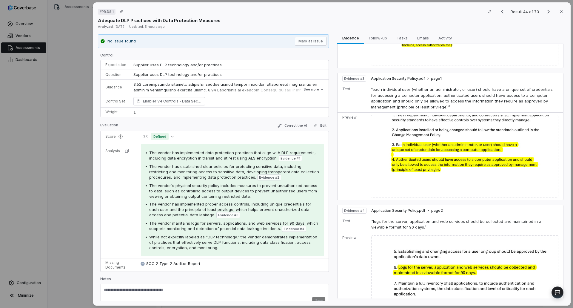
scroll to position [276, 0]
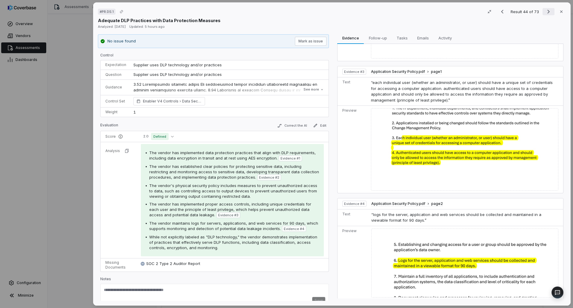
click at [545, 9] on icon "Next result" at bounding box center [548, 11] width 7 height 7
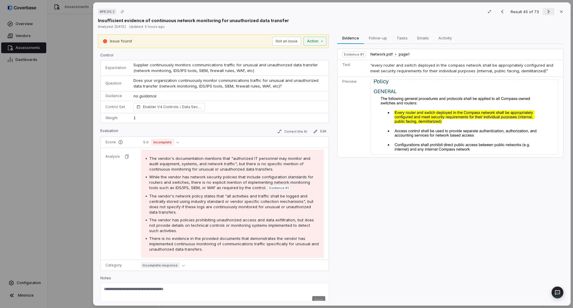
click at [545, 11] on icon "Next result" at bounding box center [548, 11] width 7 height 7
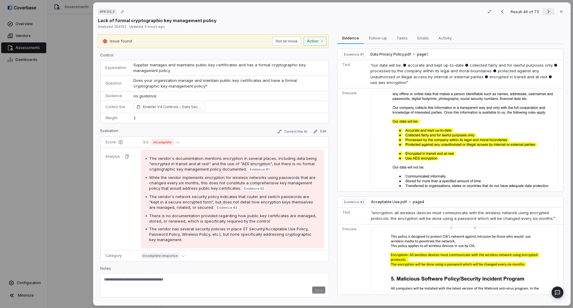
click at [545, 11] on icon "Next result" at bounding box center [548, 11] width 7 height 7
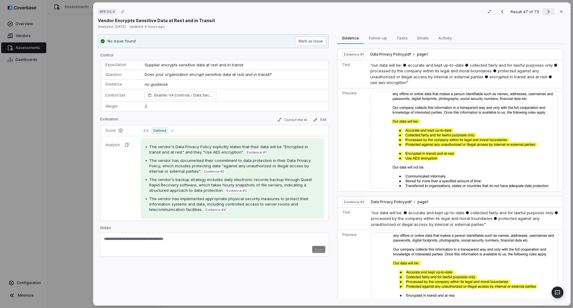
click at [547, 12] on icon "Next result" at bounding box center [548, 12] width 2 height 4
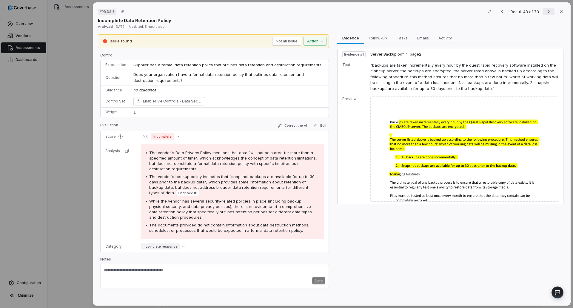
click at [546, 10] on icon "Next result" at bounding box center [548, 11] width 7 height 7
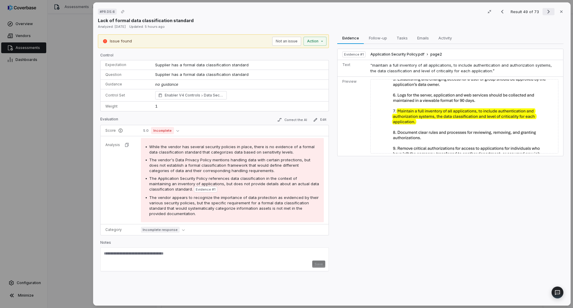
click at [546, 10] on icon "Next result" at bounding box center [548, 11] width 7 height 7
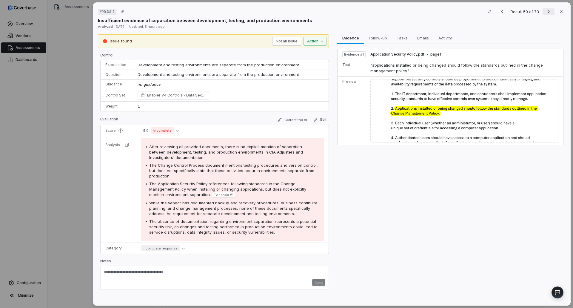
click at [546, 10] on icon "Next result" at bounding box center [548, 11] width 7 height 7
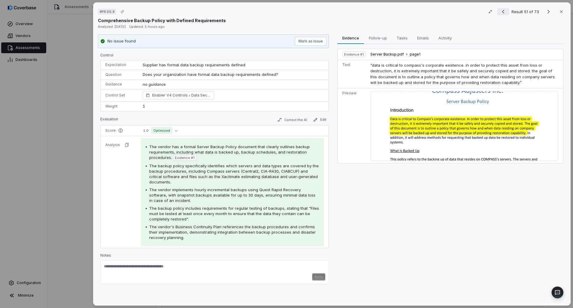
click at [499, 13] on icon "Previous result" at bounding box center [502, 11] width 7 height 7
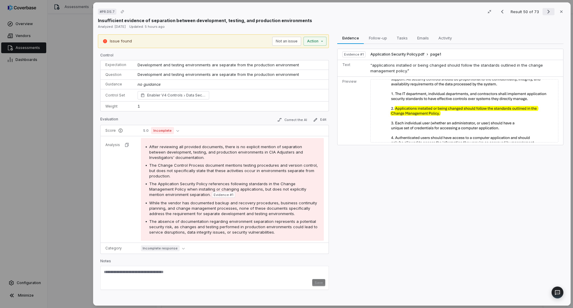
click at [545, 14] on icon "Next result" at bounding box center [548, 11] width 7 height 7
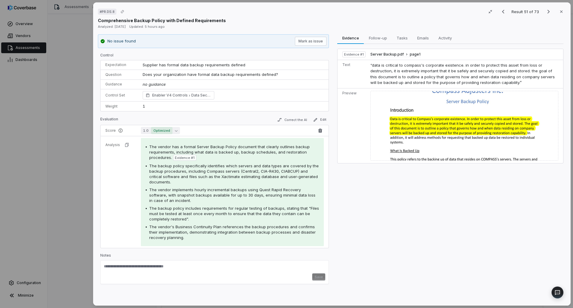
click at [171, 129] on span "Optimized" at bounding box center [161, 130] width 21 height 7
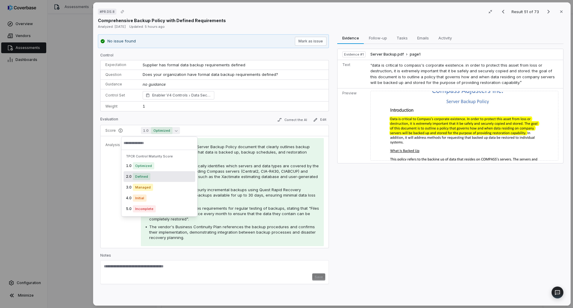
click at [151, 178] on div "2.0 Defined" at bounding box center [159, 176] width 72 height 11
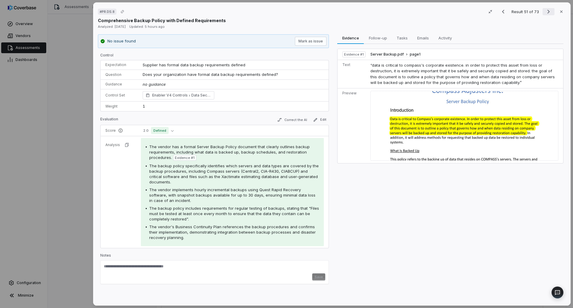
click at [545, 12] on icon "Next result" at bounding box center [548, 11] width 7 height 7
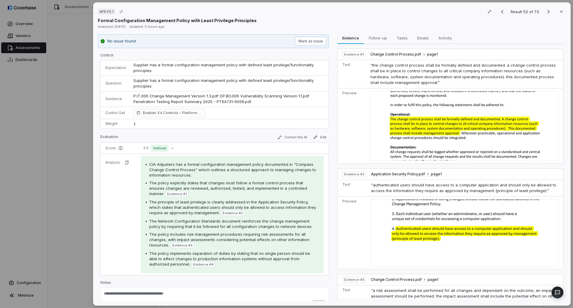
click at [313, 42] on button "Mark as issue" at bounding box center [311, 41] width 32 height 9
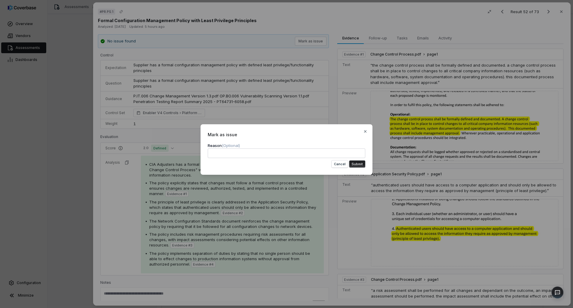
click at [357, 162] on button "Submit" at bounding box center [357, 163] width 16 height 7
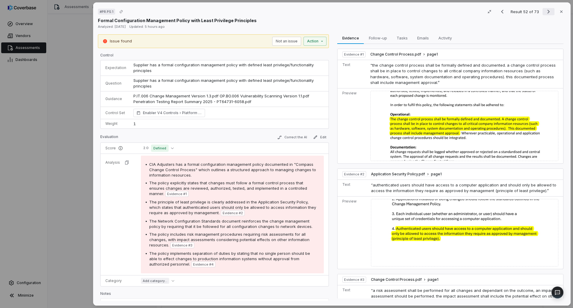
click at [542, 13] on button "Next result" at bounding box center [548, 11] width 12 height 7
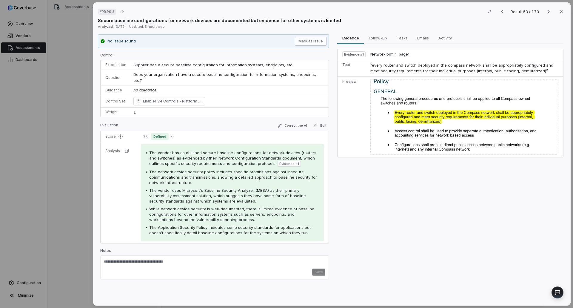
click at [308, 44] on button "Mark as issue" at bounding box center [311, 41] width 32 height 9
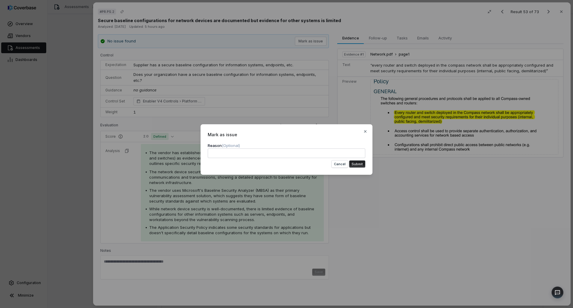
click at [361, 163] on button "Submit" at bounding box center [357, 163] width 16 height 7
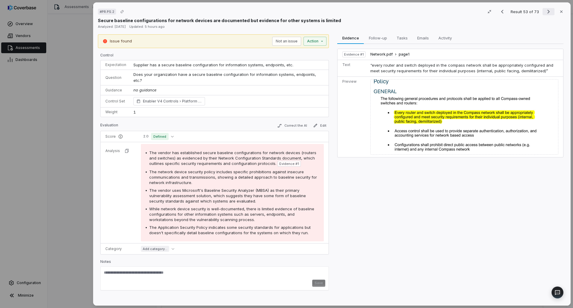
click at [545, 11] on icon "Next result" at bounding box center [548, 11] width 7 height 7
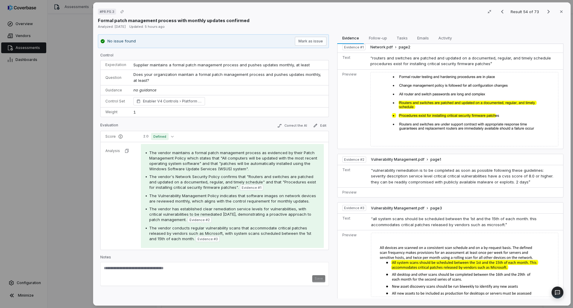
scroll to position [10, 0]
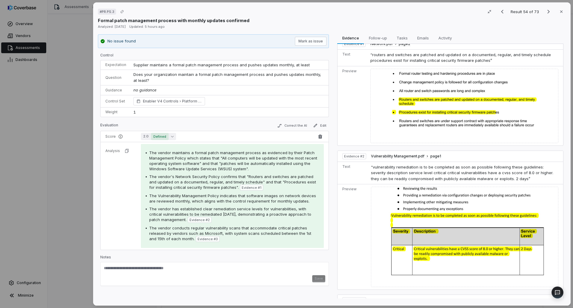
click at [174, 136] on button "2.0 Defined" at bounding box center [158, 136] width 35 height 7
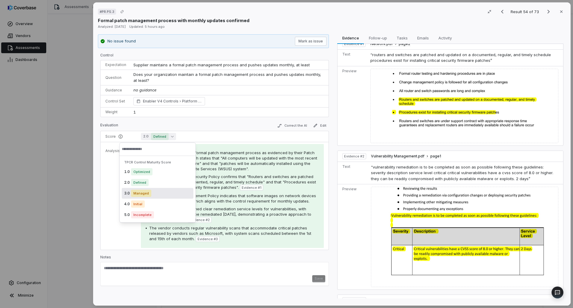
click at [147, 190] on span "Managed" at bounding box center [141, 192] width 20 height 7
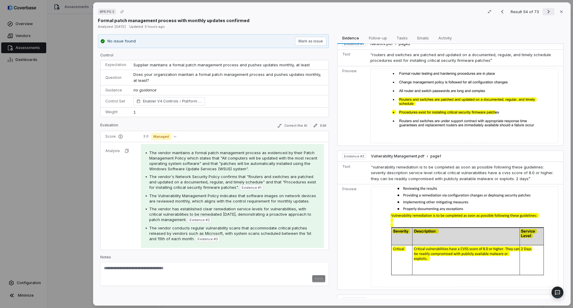
click at [547, 12] on icon "Next result" at bounding box center [548, 12] width 2 height 4
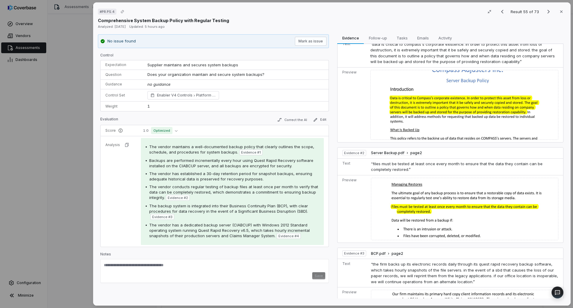
scroll to position [38, 0]
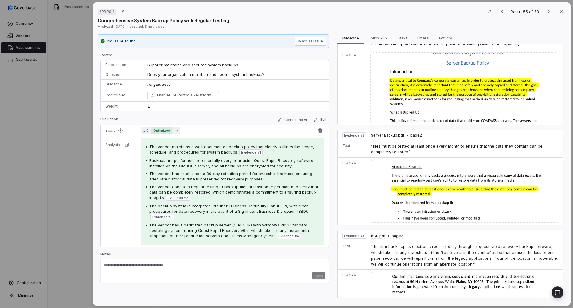
click at [175, 131] on icon "button" at bounding box center [176, 130] width 3 height 3
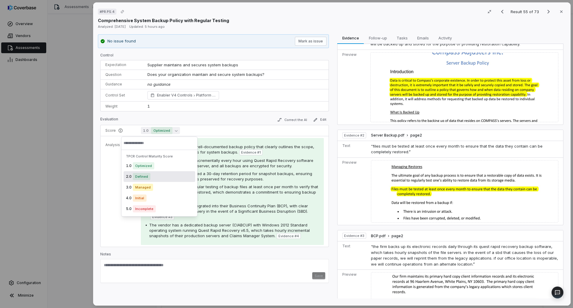
click at [149, 178] on span "Defined" at bounding box center [142, 176] width 18 height 7
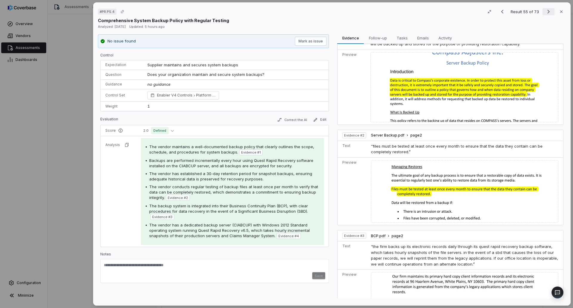
click at [546, 11] on icon "Next result" at bounding box center [548, 11] width 7 height 7
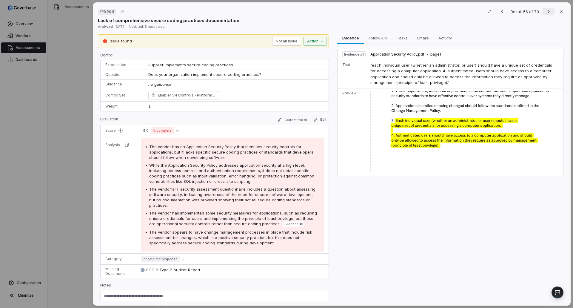
click at [545, 12] on icon "Next result" at bounding box center [548, 11] width 7 height 7
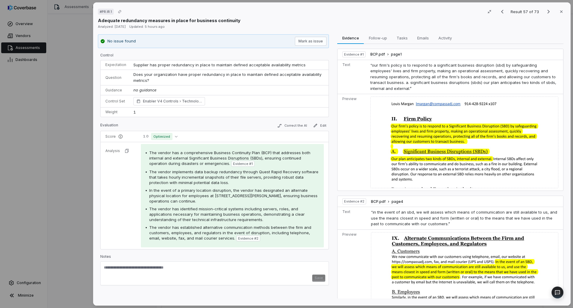
click at [168, 266] on textarea at bounding box center [214, 270] width 221 height 10
paste textarea "**********"
type textarea "**********"
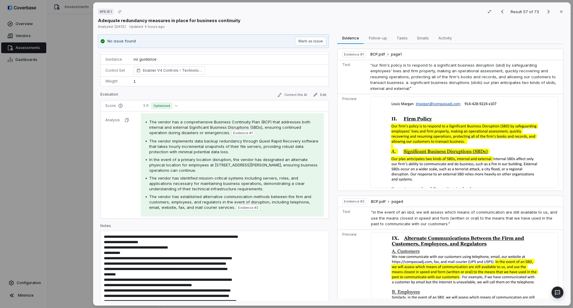
scroll to position [58, 0]
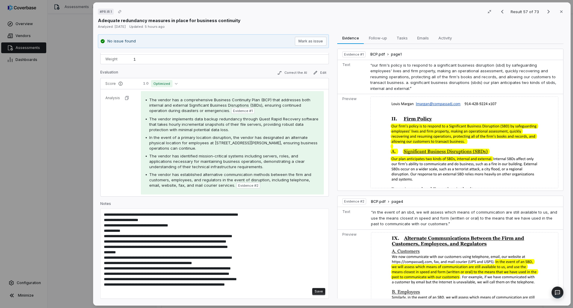
click at [312, 290] on button "Save" at bounding box center [318, 291] width 13 height 7
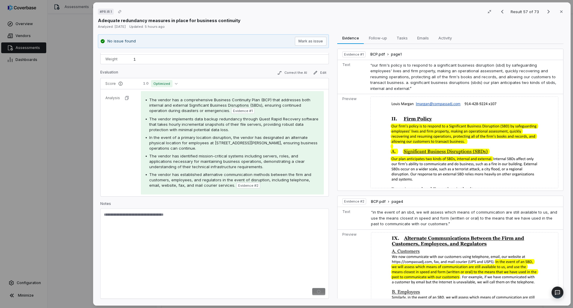
scroll to position [0, 0]
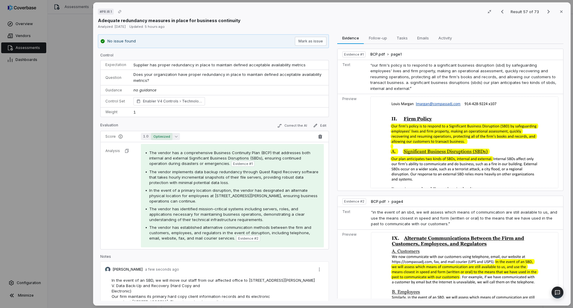
click at [166, 137] on span "Optimized" at bounding box center [161, 136] width 21 height 7
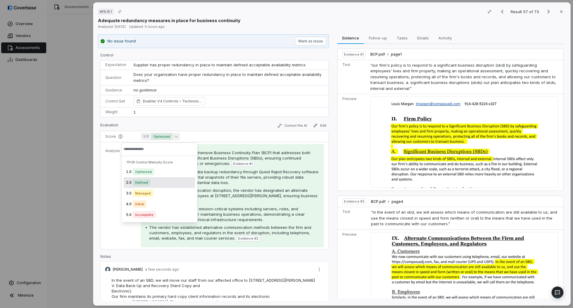
click at [154, 179] on div "2.0 Defined" at bounding box center [159, 182] width 72 height 11
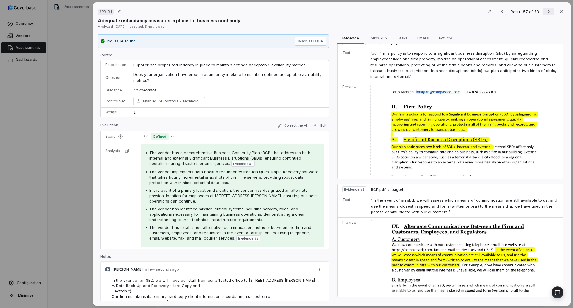
click at [545, 12] on icon "Next result" at bounding box center [548, 11] width 7 height 7
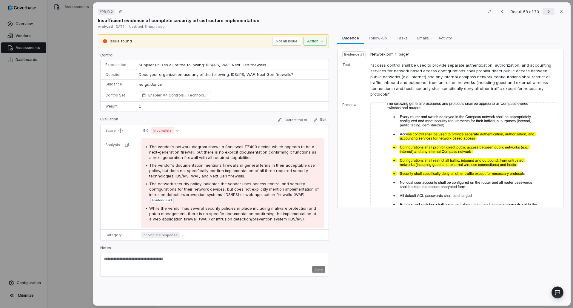
click at [545, 11] on icon "Next result" at bounding box center [548, 11] width 7 height 7
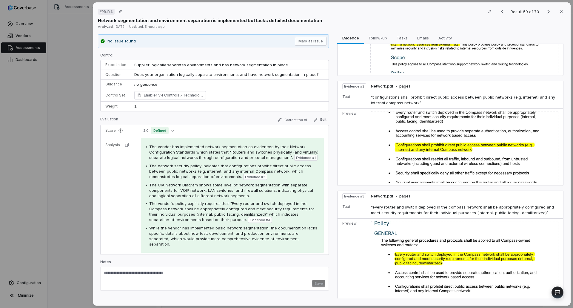
scroll to position [78, 0]
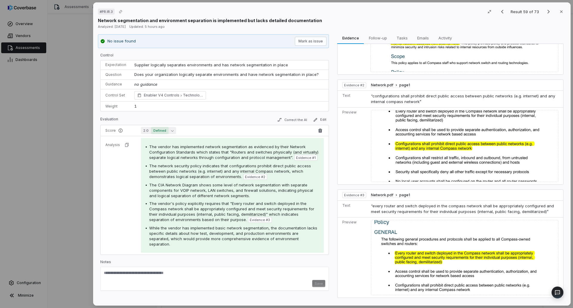
click at [172, 130] on icon "button" at bounding box center [172, 130] width 3 height 3
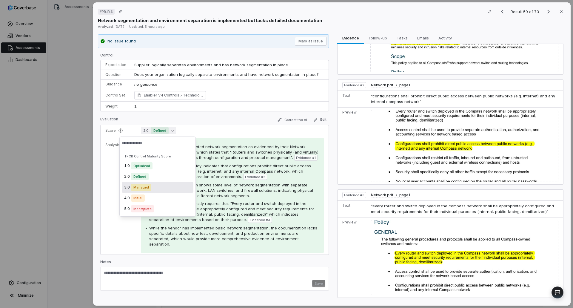
click at [143, 188] on span "Managed" at bounding box center [141, 186] width 20 height 7
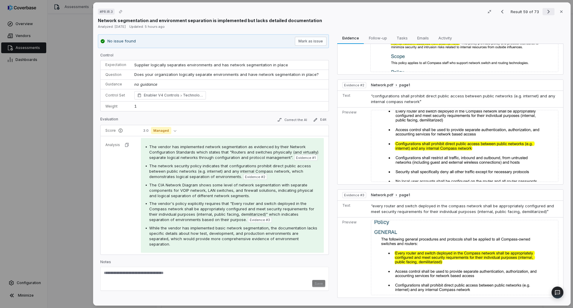
click at [545, 11] on icon "Next result" at bounding box center [548, 11] width 7 height 7
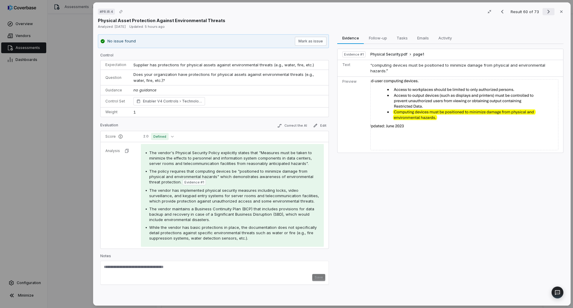
click at [549, 12] on button "Next result" at bounding box center [548, 11] width 12 height 7
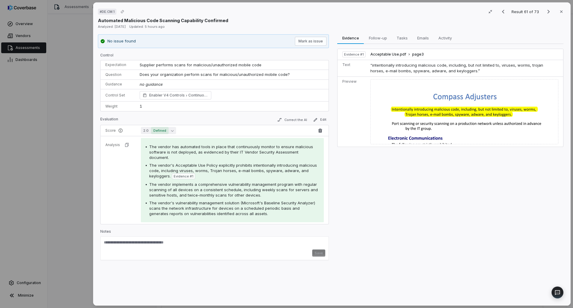
click at [166, 131] on span "Defined" at bounding box center [160, 130] width 18 height 7
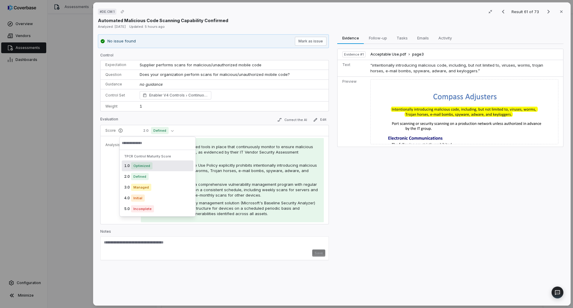
drag, startPoint x: 240, startPoint y: 119, endPoint x: 243, endPoint y: 115, distance: 5.5
click at [241, 118] on div "Evaluation Correct the AI Edit" at bounding box center [214, 120] width 228 height 9
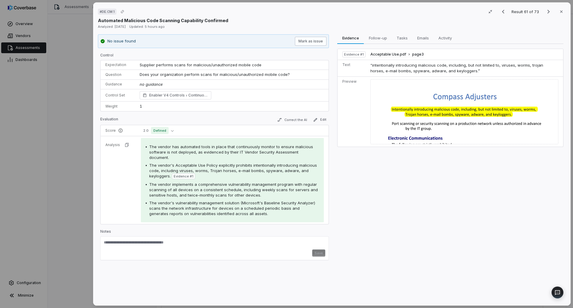
click at [315, 42] on button "Mark as issue" at bounding box center [311, 41] width 32 height 9
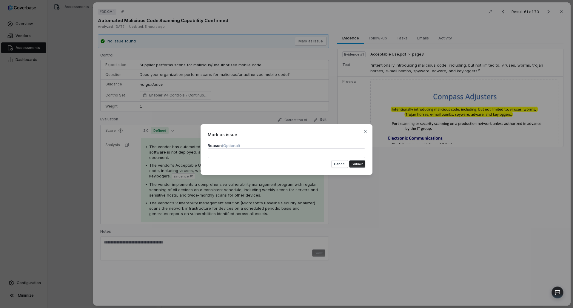
click at [357, 164] on button "Submit" at bounding box center [357, 163] width 16 height 7
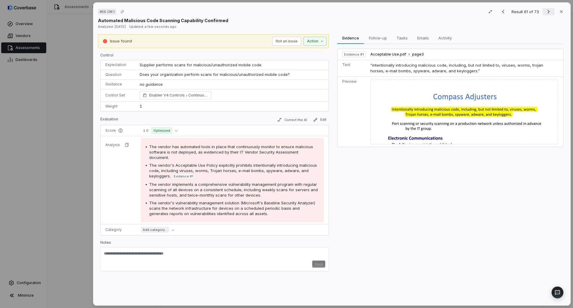
click at [545, 15] on icon "Next result" at bounding box center [548, 11] width 7 height 7
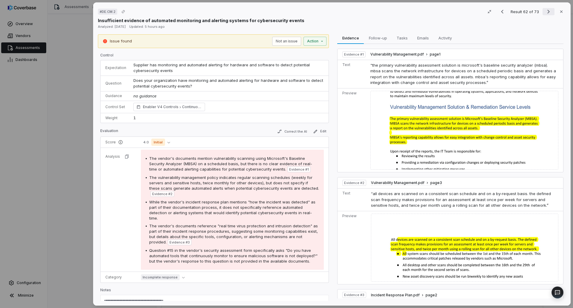
click at [545, 9] on icon "Next result" at bounding box center [548, 11] width 7 height 7
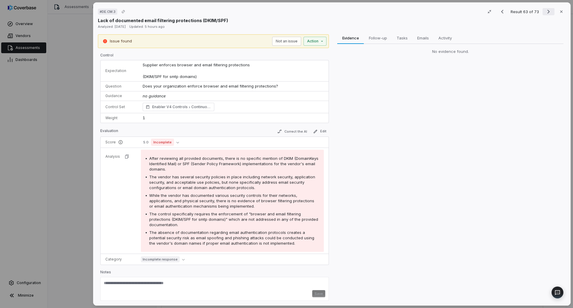
click at [545, 12] on icon "Next result" at bounding box center [548, 11] width 7 height 7
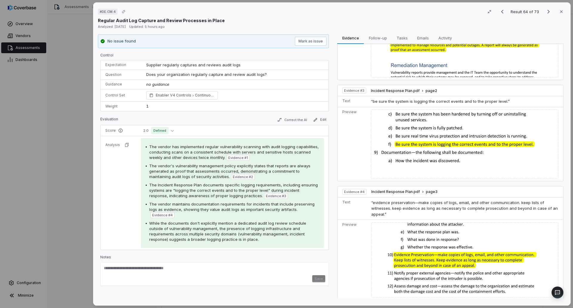
scroll to position [185, 0]
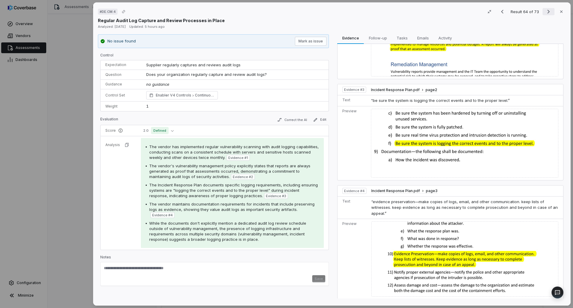
click at [545, 13] on icon "Next result" at bounding box center [548, 11] width 7 height 7
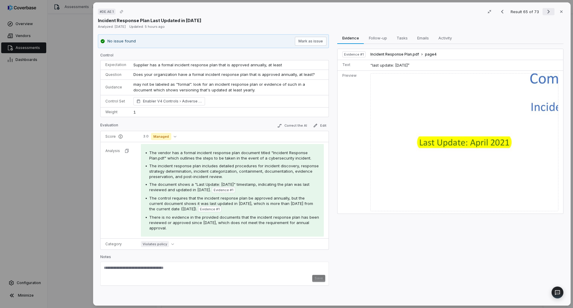
click at [545, 13] on icon "Next result" at bounding box center [548, 11] width 7 height 7
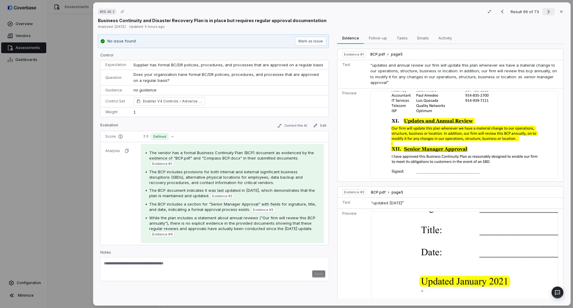
click at [546, 10] on icon "Next result" at bounding box center [548, 11] width 7 height 7
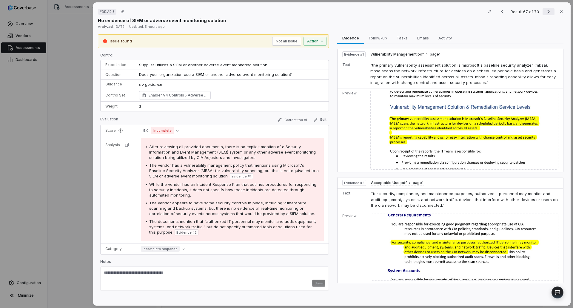
click at [547, 13] on icon "Next result" at bounding box center [548, 11] width 7 height 7
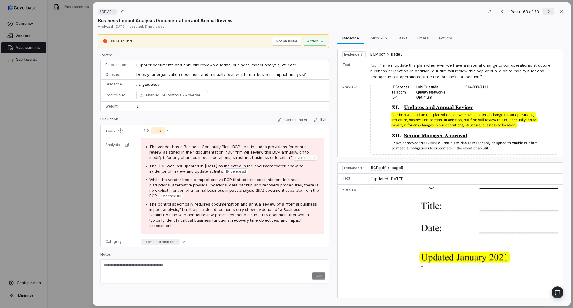
click at [547, 13] on icon "Next result" at bounding box center [548, 11] width 7 height 7
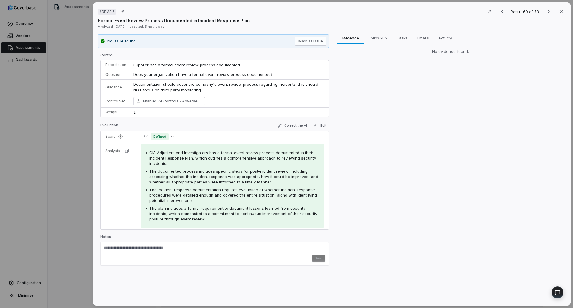
click at [168, 242] on div "Save" at bounding box center [214, 253] width 228 height 24
paste textarea "**********"
type textarea "**********"
click at [318, 260] on button "Save" at bounding box center [318, 259] width 13 height 7
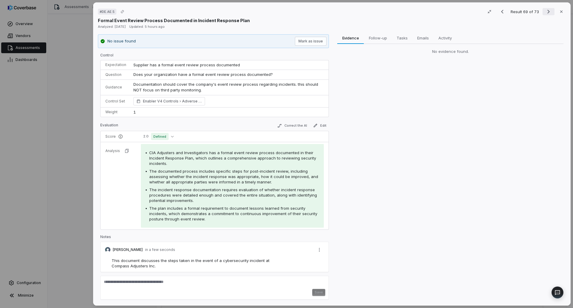
click at [546, 10] on icon "Next result" at bounding box center [548, 11] width 7 height 7
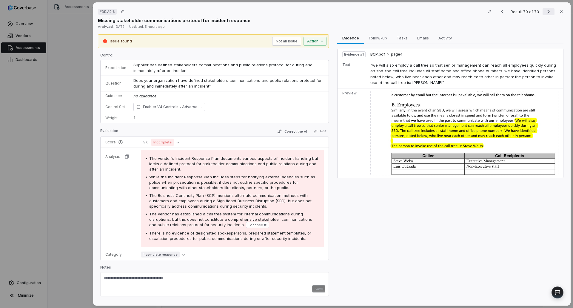
click at [546, 10] on icon "Next result" at bounding box center [548, 11] width 7 height 7
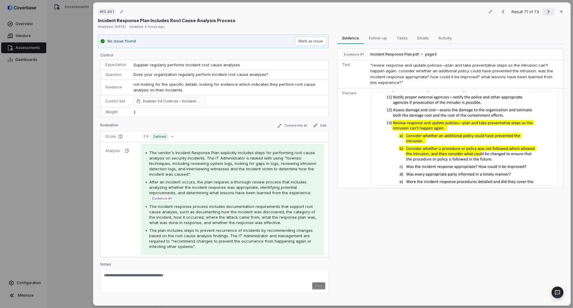
click at [546, 10] on icon "Next result" at bounding box center [548, 11] width 7 height 7
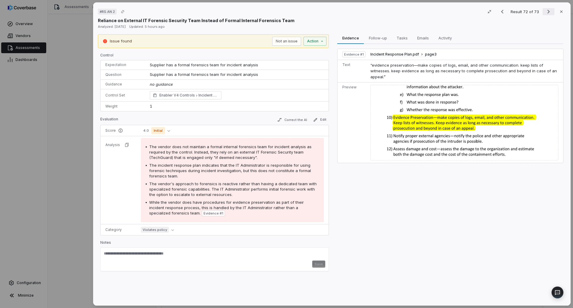
click at [546, 10] on icon "Next result" at bounding box center [548, 11] width 7 height 7
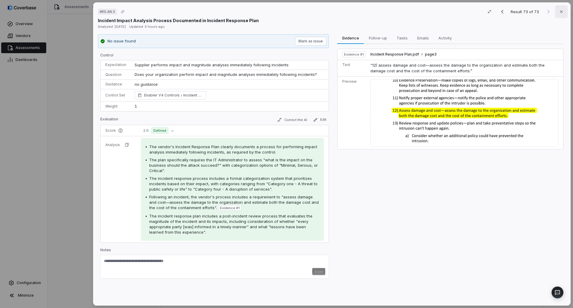
click at [555, 11] on button "Close" at bounding box center [561, 11] width 13 height 13
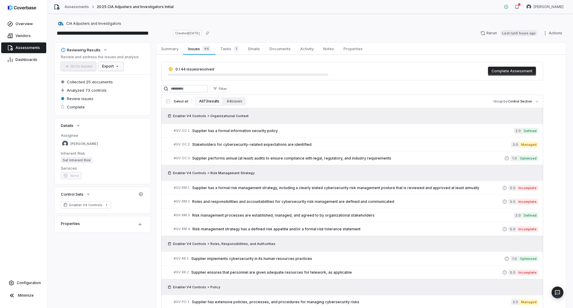
click at [116, 67] on html "**********" at bounding box center [286, 154] width 573 height 308
click at [120, 87] on div "Export as Excel" at bounding box center [121, 89] width 42 height 10
click at [305, 158] on span "Supplier performs annual (at least) audits to ensure compliance with legal, reg…" at bounding box center [348, 158] width 312 height 5
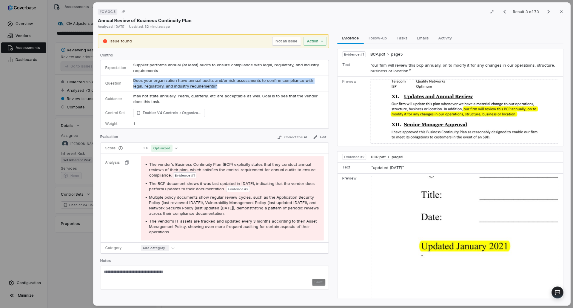
drag, startPoint x: 211, startPoint y: 84, endPoint x: 123, endPoint y: 80, distance: 89.0
click at [123, 80] on tr "Question Does your organization have annual audits and/or risk assessments to c…" at bounding box center [215, 83] width 228 height 16
copy tr "Does your organization have annual audits and/or risk assessments to confirm co…"
click at [545, 13] on icon "Next result" at bounding box center [548, 11] width 7 height 7
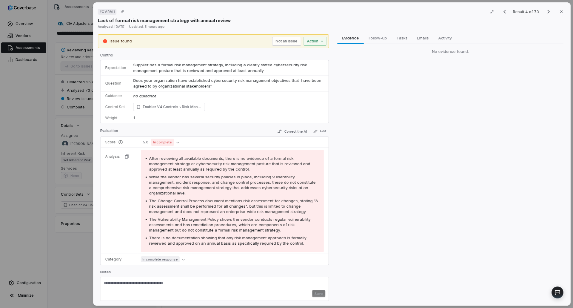
click at [84, 263] on div "# GV.RM.1 Result 4 of 73 Close Lack of formal risk management strategy with ann…" at bounding box center [286, 154] width 573 height 308
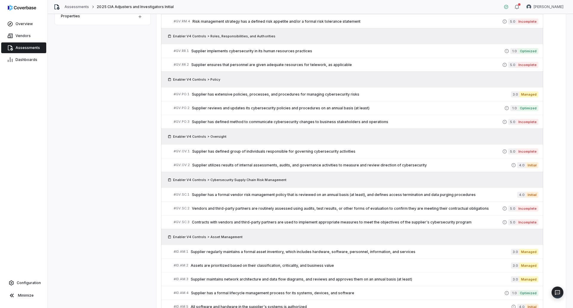
scroll to position [209, 0]
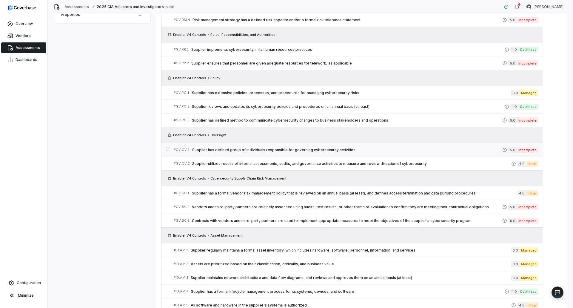
click at [301, 148] on span "Supplier has defined group of individuals responsible for governing cybersecuri…" at bounding box center [347, 149] width 310 height 5
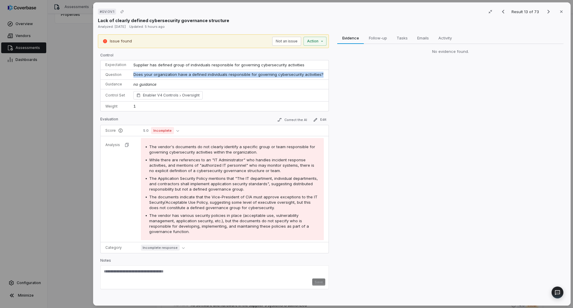
drag, startPoint x: 322, startPoint y: 73, endPoint x: 134, endPoint y: 72, distance: 187.9
click at [134, 72] on td "Does your organization have a defined individuals responsible for governing cyb…" at bounding box center [229, 75] width 199 height 10
copy span "Does your organization have a defined individuals responsible for governing cyb…"
click at [546, 13] on icon "Next result" at bounding box center [548, 11] width 7 height 7
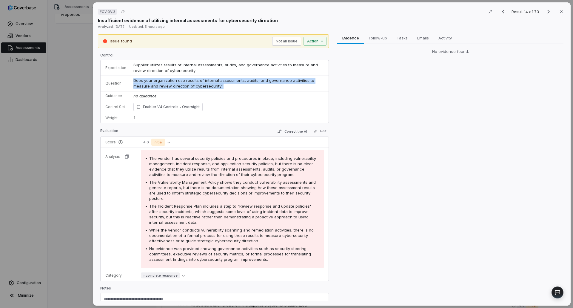
drag, startPoint x: 177, startPoint y: 84, endPoint x: 123, endPoint y: 81, distance: 54.1
click at [123, 81] on tr "Question Does your organization use results of internal assessments, audits, an…" at bounding box center [215, 83] width 228 height 16
copy tr "Does your organization use results of internal assessments, audits, and governa…"
click at [85, 179] on div "# GV.OV.2 Result 14 of 73 Close Insufficient evidence of utilizing internal ass…" at bounding box center [286, 154] width 573 height 308
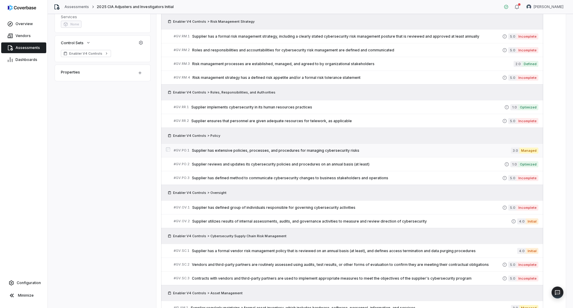
scroll to position [149, 0]
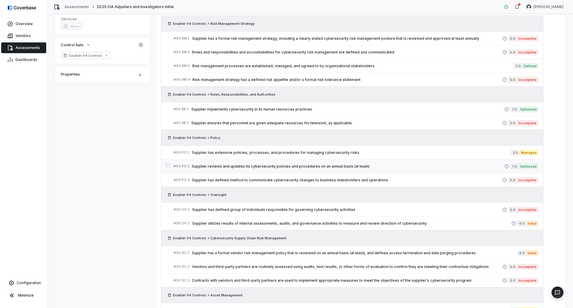
click at [235, 166] on span "Supplier reviews and updates its cybersecurity policies and procedures on an an…" at bounding box center [348, 166] width 312 height 5
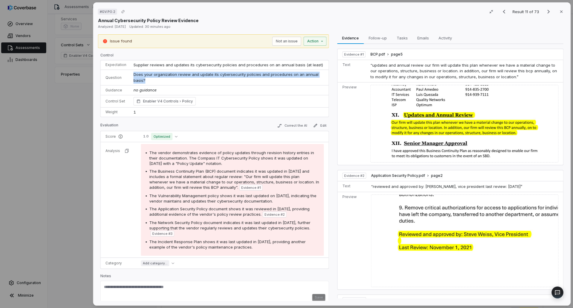
drag, startPoint x: 145, startPoint y: 78, endPoint x: 133, endPoint y: 75, distance: 12.7
click at [133, 75] on td "Does your organization review and update its cybersecurity policies and procedu…" at bounding box center [229, 78] width 199 height 16
copy span "Does your organization review and update its cybersecurity policies and procedu…"
click at [542, 12] on button "Next result" at bounding box center [548, 11] width 12 height 7
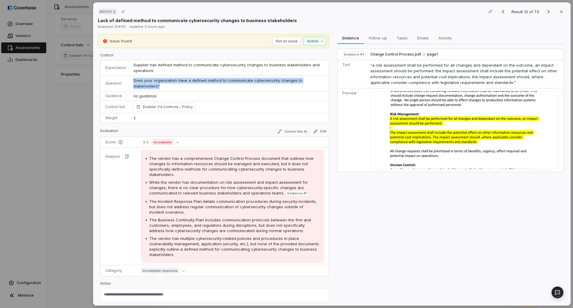
drag, startPoint x: 166, startPoint y: 85, endPoint x: 128, endPoint y: 79, distance: 38.1
click at [128, 79] on tr "Question Does your organization have a defined method to communicate cybersecur…" at bounding box center [215, 83] width 228 height 16
copy tr "Does your organization have a defined method to communicate cybersecurity chang…"
click at [57, 169] on div "# GV.PO.3 Result 12 of 73 Close Lack of defined method to communicate cybersecu…" at bounding box center [286, 154] width 573 height 308
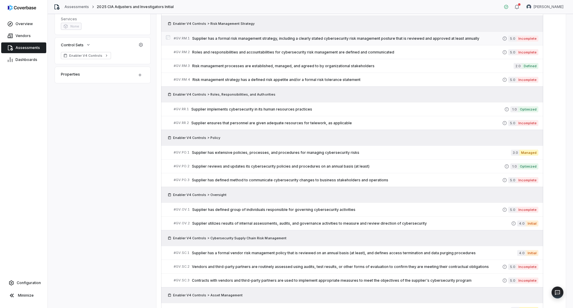
click at [281, 41] on link "# GV.RM.1 Supplier has a formal risk management strategy, including a clearly s…" at bounding box center [356, 38] width 365 height 13
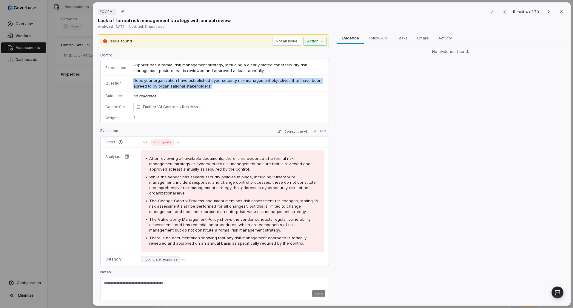
drag, startPoint x: 217, startPoint y: 87, endPoint x: 132, endPoint y: 78, distance: 85.4
click at [132, 78] on td "Does your organization have established cybersecurity risk management objective…" at bounding box center [229, 83] width 199 height 16
copy span "Does your organization have established cybersecurity risk management objective…"
click at [542, 10] on button "Next result" at bounding box center [548, 11] width 12 height 7
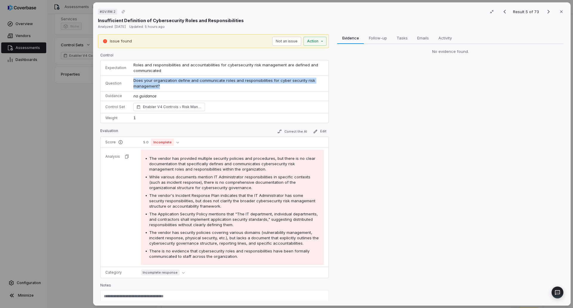
drag, startPoint x: 156, startPoint y: 86, endPoint x: 129, endPoint y: 77, distance: 28.6
click at [130, 77] on td "Does your organization define and communicate roles and responsibilities for cy…" at bounding box center [229, 83] width 199 height 16
copy span "Does your organization define and communicate roles and responsibilities for cy…"
click at [545, 10] on icon "Next result" at bounding box center [548, 11] width 7 height 7
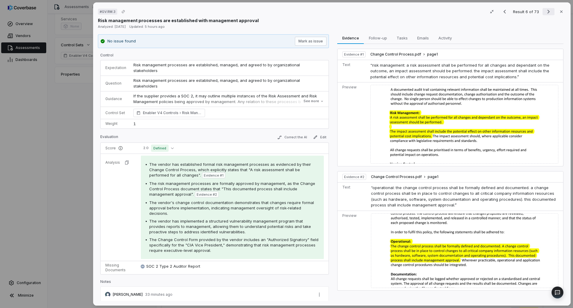
click at [547, 9] on icon "Next result" at bounding box center [548, 11] width 7 height 7
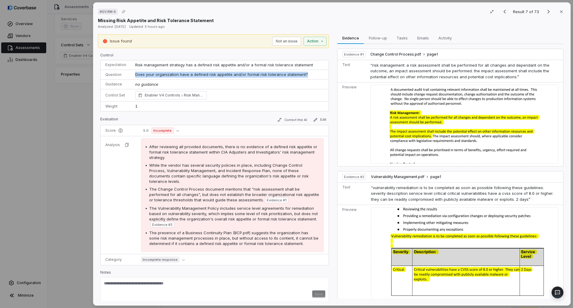
drag, startPoint x: 303, startPoint y: 76, endPoint x: 133, endPoint y: 72, distance: 169.5
click at [133, 72] on td "Does your organization have a defined risk appetite and/or formal risk toleranc…" at bounding box center [230, 75] width 197 height 10
copy span "Does your organization have a defined risk appetite and/or formal risk toleranc…"
click at [84, 164] on div "# GV.RM.4 Result 7 of 73 Close Missing Risk Appetite and Risk Tolerance Stateme…" at bounding box center [286, 154] width 573 height 308
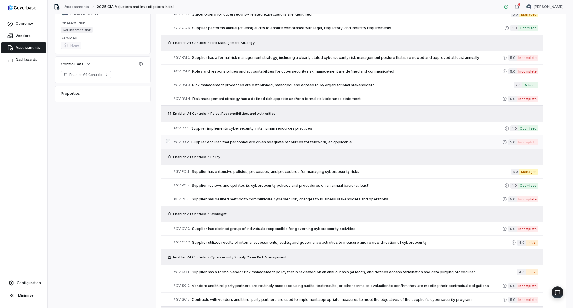
scroll to position [119, 0]
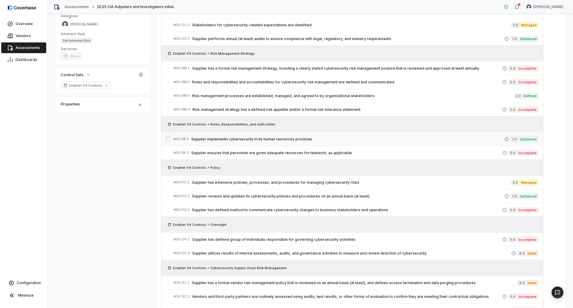
click at [256, 137] on span "Supplier implements cybersecurity in its human resources practices" at bounding box center [347, 139] width 313 height 5
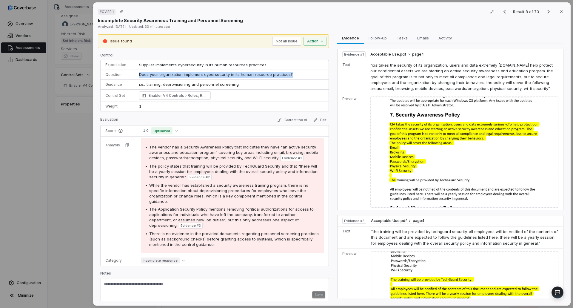
drag, startPoint x: 297, startPoint y: 73, endPoint x: 137, endPoint y: 77, distance: 160.5
click at [137, 77] on td "Does your organization implement cybersecurity in its human resource practices?" at bounding box center [231, 75] width 193 height 10
drag, startPoint x: 240, startPoint y: 84, endPoint x: 138, endPoint y: 73, distance: 102.9
click at [138, 73] on tbody "Expectation Supplier implements cybersecurity in its human resources practices …" at bounding box center [215, 85] width 228 height 51
click at [205, 73] on span "Does your organization implement cybersecurity in its human resource practices?" at bounding box center [216, 74] width 154 height 5
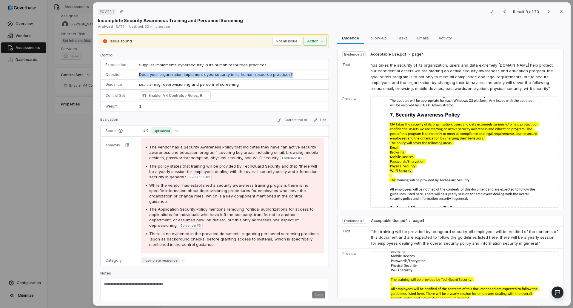
drag, startPoint x: 295, startPoint y: 72, endPoint x: 137, endPoint y: 73, distance: 157.5
click at [137, 73] on td "Does your organization implement cybersecurity in its human resource practices?" at bounding box center [231, 75] width 193 height 10
copy span "Does your organization implement cybersecurity in its human resource practices?"
drag, startPoint x: 244, startPoint y: 79, endPoint x: 112, endPoint y: 81, distance: 132.2
click at [112, 81] on tr "Guidance i.e., training, deprovisioning and personnel screening i.e., training,…" at bounding box center [215, 84] width 228 height 10
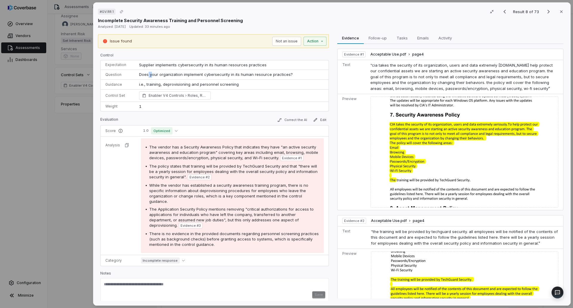
click at [147, 79] on tbody "Expectation Supplier implements cybersecurity in its human resources practices …" at bounding box center [215, 85] width 228 height 51
click at [237, 82] on p "i.e., training, deprovisioning and personnel screening" at bounding box center [231, 84] width 185 height 6
drag, startPoint x: 237, startPoint y: 84, endPoint x: 135, endPoint y: 87, distance: 101.8
click at [135, 87] on td "i.e., training, deprovisioning and personnel screening i.e., training, deprovis…" at bounding box center [231, 84] width 193 height 10
copy p "i.e., training, deprovisioning and personnel screening"
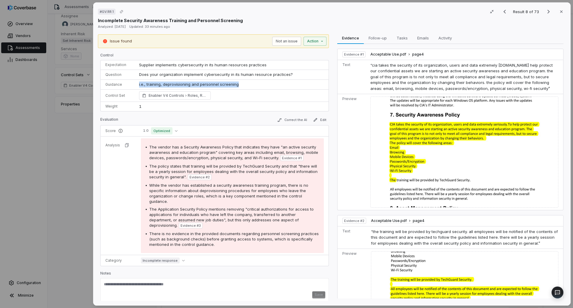
drag, startPoint x: 546, startPoint y: 13, endPoint x: 473, endPoint y: 38, distance: 77.5
click at [546, 13] on icon "Next result" at bounding box center [548, 11] width 7 height 7
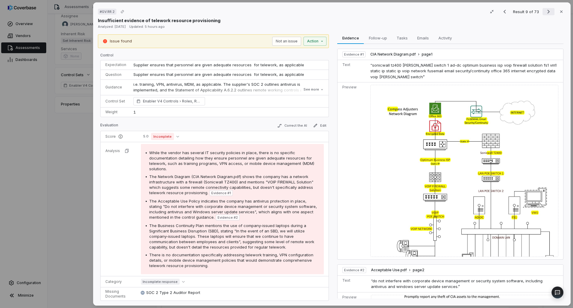
click at [547, 10] on icon "Next result" at bounding box center [548, 11] width 7 height 7
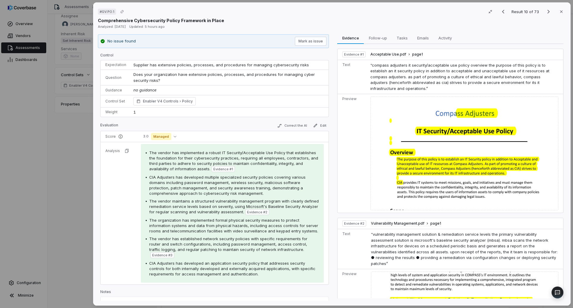
click at [82, 175] on div "# GV.PO.1 Result 10 of 73 Close Comprehensive Cybersecurity Policy Framework in…" at bounding box center [286, 154] width 573 height 308
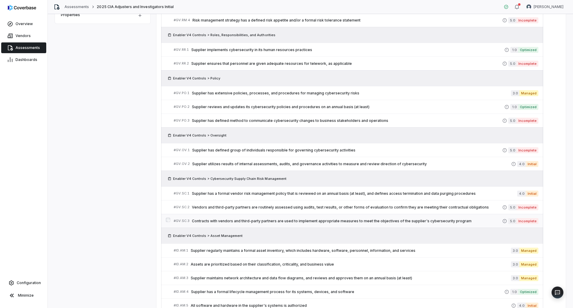
scroll to position [209, 0]
click at [260, 219] on span "Contracts with vendors and third-party partners are used to implement appropria…" at bounding box center [347, 220] width 310 height 5
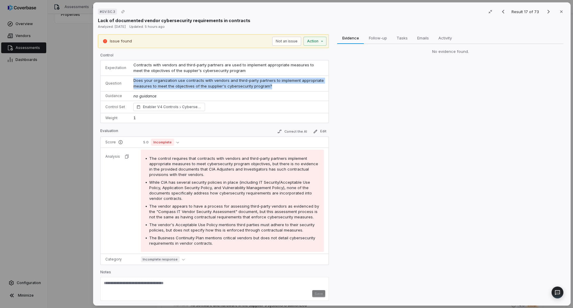
drag, startPoint x: 275, startPoint y: 84, endPoint x: 131, endPoint y: 82, distance: 143.5
click at [131, 82] on td "Does your organization use contracts with vendors and third-party partners to i…" at bounding box center [229, 83] width 199 height 16
click at [87, 164] on div "# GV.SC.3 Result 17 of 73 Close Lack of documented vendor cybersecurity require…" at bounding box center [286, 154] width 573 height 308
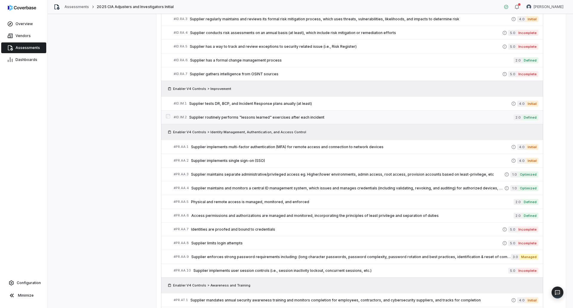
scroll to position [537, 0]
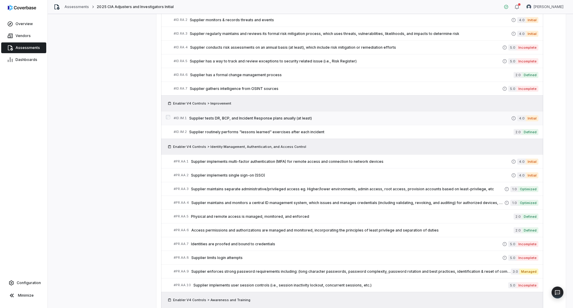
click at [244, 113] on link "# ID.IM.1 Supplier tests DR, BCP, and Incident Response plans anually (at least…" at bounding box center [356, 117] width 365 height 13
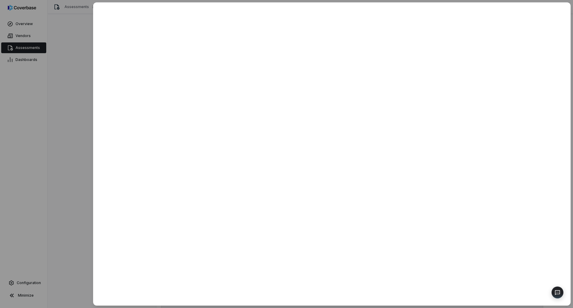
click at [73, 140] on div at bounding box center [286, 154] width 573 height 308
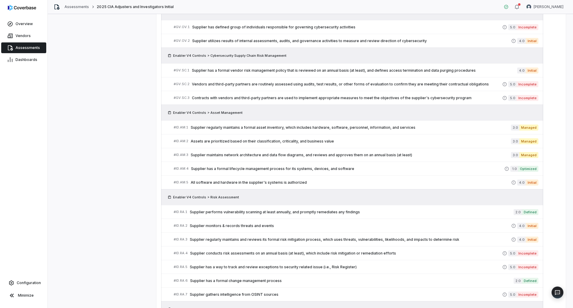
scroll to position [321, 0]
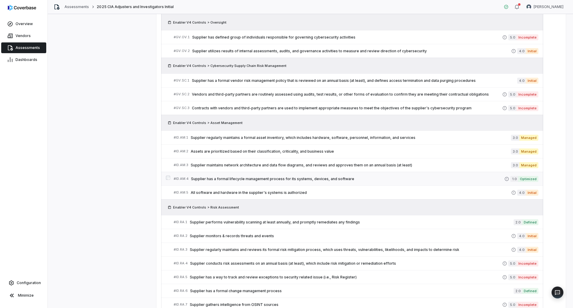
click at [259, 177] on span "Supplier has a formal lifecycle management process for its systems, devices, an…" at bounding box center [347, 178] width 313 height 5
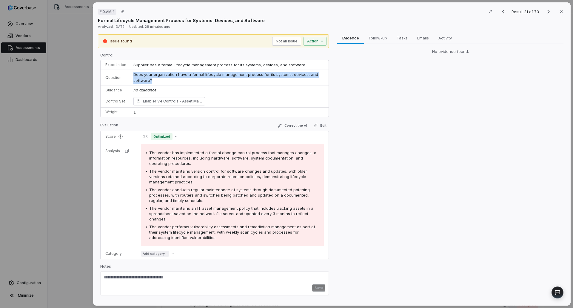
drag, startPoint x: 168, startPoint y: 80, endPoint x: 133, endPoint y: 74, distance: 35.1
click at [133, 74] on td "Does your organization have a formal lifecycle management process for its syste…" at bounding box center [229, 78] width 199 height 16
click at [545, 13] on icon "Next result" at bounding box center [548, 11] width 7 height 7
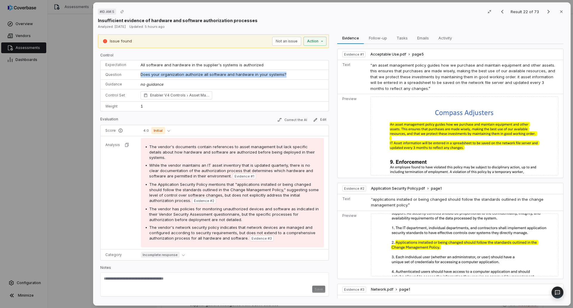
drag, startPoint x: 260, startPoint y: 74, endPoint x: 138, endPoint y: 72, distance: 121.1
click at [138, 72] on td "Does your organization authorize all software and hardware in your systems?" at bounding box center [232, 75] width 191 height 10
drag, startPoint x: 65, startPoint y: 144, endPoint x: 100, endPoint y: 151, distance: 35.3
click at [65, 144] on div "# ID.AM.5 Result 22 of 73 Close Insufficient evidence of hardware and software …" at bounding box center [286, 154] width 573 height 308
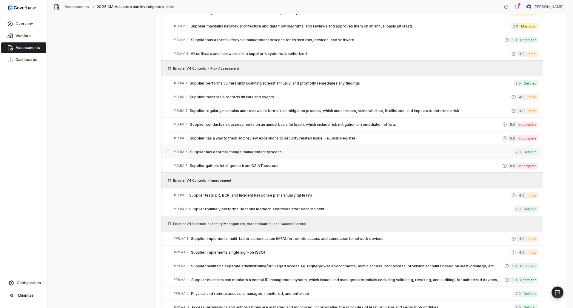
scroll to position [530, 0]
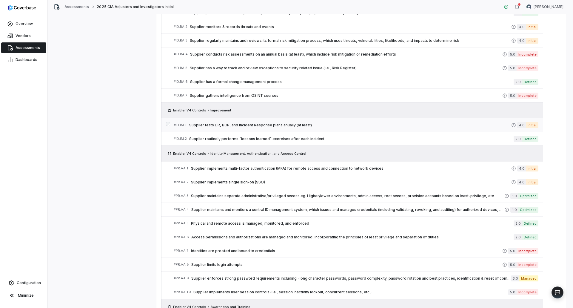
click at [262, 124] on span "Supplier tests DR, BCP, and Incident Response plans anually (at least)" at bounding box center [350, 125] width 322 height 5
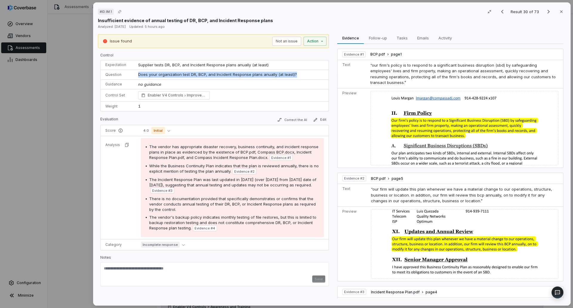
drag, startPoint x: 303, startPoint y: 73, endPoint x: 137, endPoint y: 78, distance: 166.8
click at [137, 78] on td "Does your organization test DR, BCP, and Incident Response plans anually (at le…" at bounding box center [232, 75] width 194 height 10
click at [51, 187] on div "# ID.IM.1 Result 30 of 73 Close Insufficient evidence of annual testing of DR, …" at bounding box center [286, 154] width 573 height 308
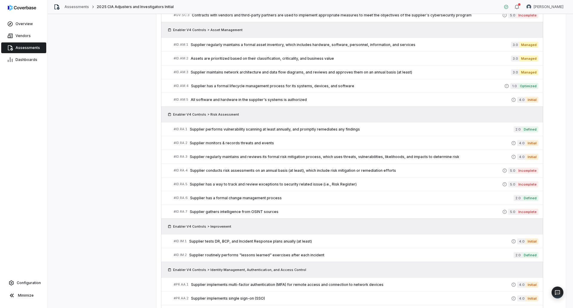
scroll to position [411, 0]
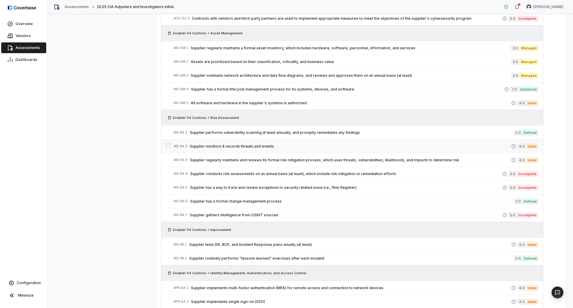
click at [246, 147] on span "Supplier monitors & records threats and events" at bounding box center [350, 146] width 321 height 5
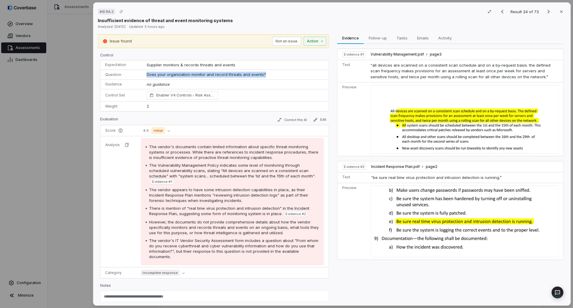
drag, startPoint x: 273, startPoint y: 74, endPoint x: 146, endPoint y: 70, distance: 126.8
click at [146, 70] on td "Does your organization monitor and record threats and events?" at bounding box center [236, 75] width 186 height 10
click at [545, 12] on icon "Next result" at bounding box center [548, 11] width 7 height 7
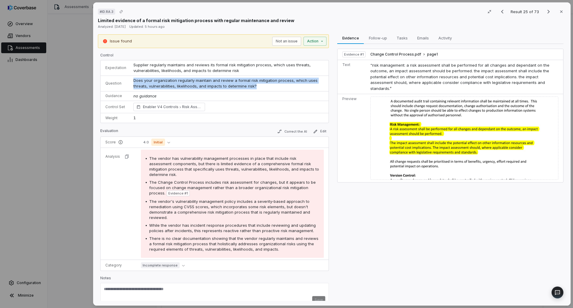
drag, startPoint x: 265, startPoint y: 85, endPoint x: 126, endPoint y: 81, distance: 139.4
click at [126, 81] on tr "Question Does your organization regularly maintain and review a formal risk mit…" at bounding box center [215, 83] width 228 height 16
click at [547, 15] on icon "Next result" at bounding box center [548, 11] width 7 height 7
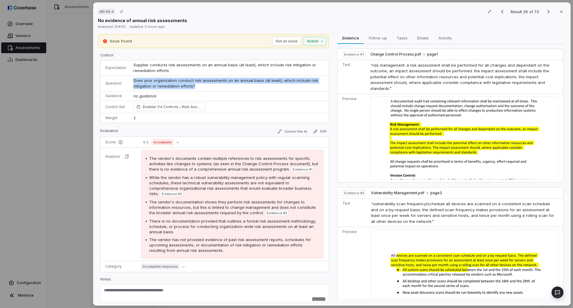
drag, startPoint x: 201, startPoint y: 86, endPoint x: 133, endPoint y: 80, distance: 68.2
click at [133, 80] on td "Does your organization conduct risk assessments on an annual basis (at least), …" at bounding box center [229, 83] width 199 height 16
drag, startPoint x: 543, startPoint y: 14, endPoint x: 518, endPoint y: 18, distance: 25.7
click at [545, 14] on icon "Next result" at bounding box center [548, 11] width 7 height 7
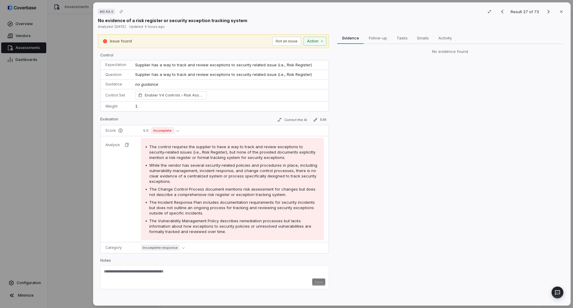
click at [95, 138] on div "# ID.RA.5 Result 27 of 73 Close No evidence of a risk register or security exce…" at bounding box center [331, 153] width 477 height 303
click at [83, 177] on div "# ID.RA.5 Result 27 of 73 Close No evidence of a risk register or security exce…" at bounding box center [286, 154] width 573 height 308
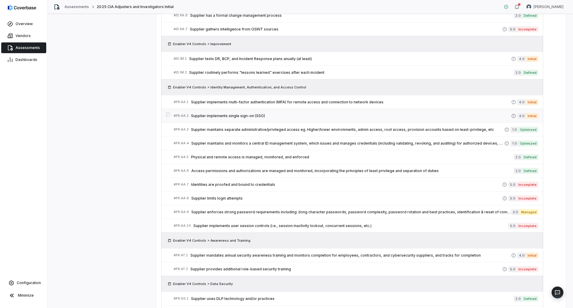
scroll to position [649, 0]
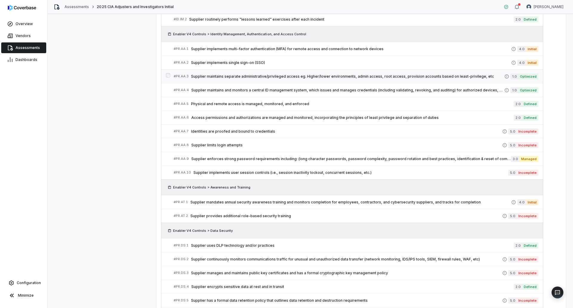
click at [264, 76] on span "Supplier maintains separate administrative/privileged access eg. Higher/lower e…" at bounding box center [347, 76] width 313 height 5
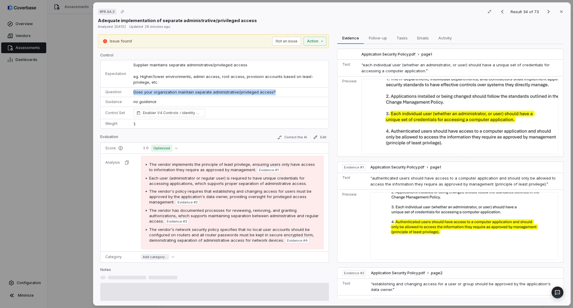
drag, startPoint x: 284, startPoint y: 90, endPoint x: 132, endPoint y: 90, distance: 151.2
click at [132, 90] on td "Does your organization maintain separate administrative/privileged access?" at bounding box center [229, 92] width 199 height 10
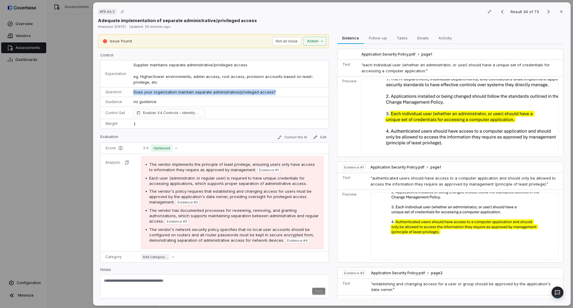
click at [80, 199] on div "# PR.AA.3 Result 34 of 73 Close Adequate implementation of separate administrat…" at bounding box center [286, 154] width 573 height 308
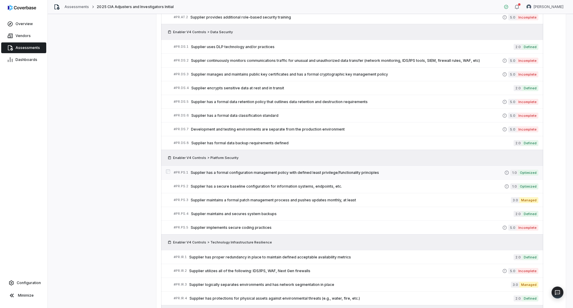
scroll to position [858, 0]
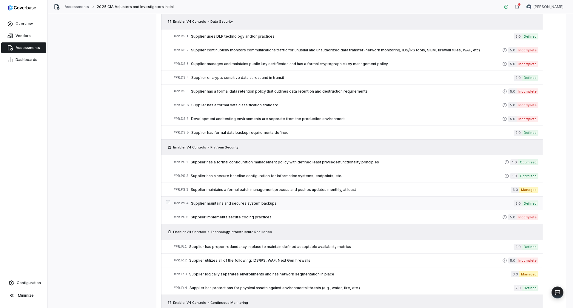
click at [237, 201] on span "Supplier maintains and secures system backups" at bounding box center [352, 203] width 322 height 5
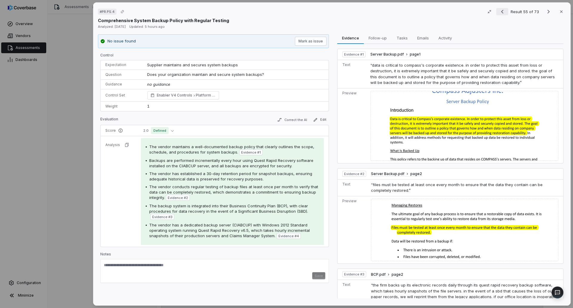
click at [503, 11] on icon "Previous result" at bounding box center [501, 11] width 7 height 7
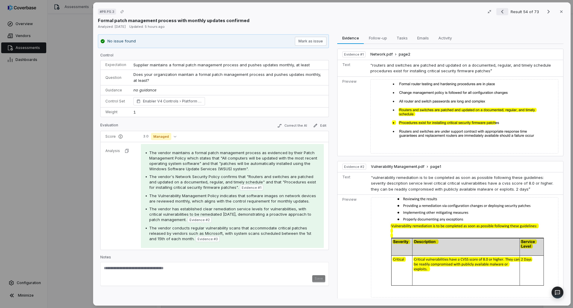
click at [502, 11] on icon "Previous result" at bounding box center [501, 11] width 7 height 7
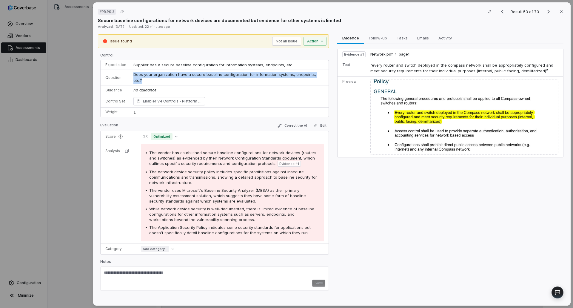
drag, startPoint x: 324, startPoint y: 73, endPoint x: 133, endPoint y: 74, distance: 191.2
click at [133, 74] on td "Does your organization have a secure baseline configuration for information sys…" at bounding box center [229, 78] width 199 height 16
